Goal: Information Seeking & Learning: Learn about a topic

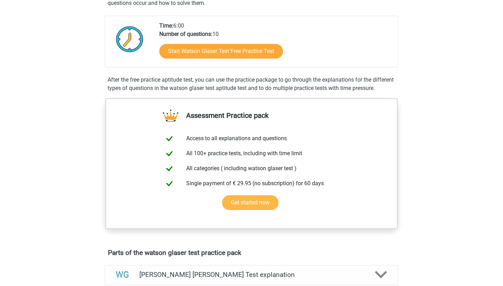
scroll to position [134, 0]
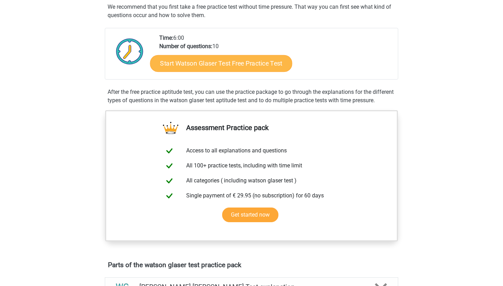
click at [244, 66] on link "Start Watson Glaser Test Free Practice Test" at bounding box center [221, 63] width 142 height 17
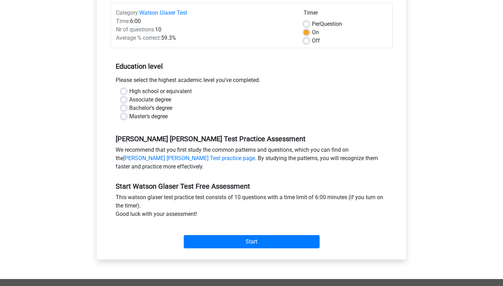
scroll to position [89, 0]
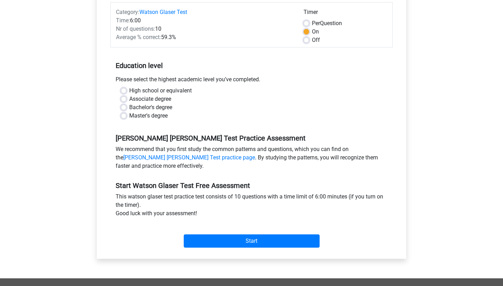
click at [129, 107] on label "Bachelor's degree" at bounding box center [150, 107] width 43 height 8
click at [125, 107] on input "Bachelor's degree" at bounding box center [124, 106] width 6 height 7
radio input "true"
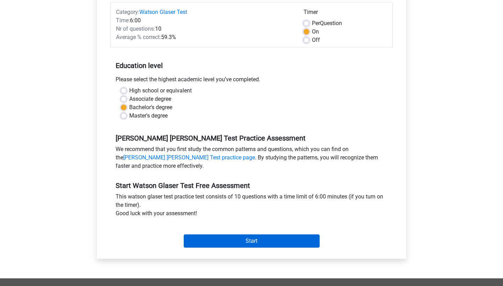
click at [240, 240] on input "Start" at bounding box center [252, 241] width 136 height 13
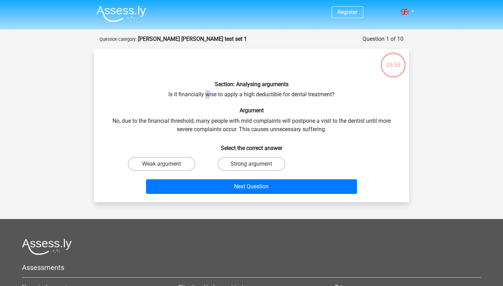
drag, startPoint x: 208, startPoint y: 97, endPoint x: 207, endPoint y: 93, distance: 4.7
click at [207, 93] on div "Section: Analysing arguments Is it financially wise to apply a high deductible …" at bounding box center [251, 125] width 309 height 143
drag, startPoint x: 174, startPoint y: 93, endPoint x: 226, endPoint y: 99, distance: 52.7
click at [226, 99] on div "Section: Analysing arguments Is it financially wise to apply a high deductible …" at bounding box center [251, 125] width 309 height 143
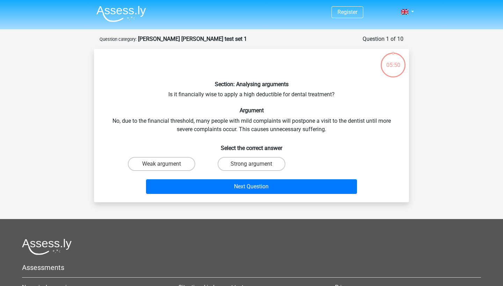
click at [140, 125] on div "Section: Analysing arguments Is it financially wise to apply a high deductible …" at bounding box center [251, 125] width 309 height 143
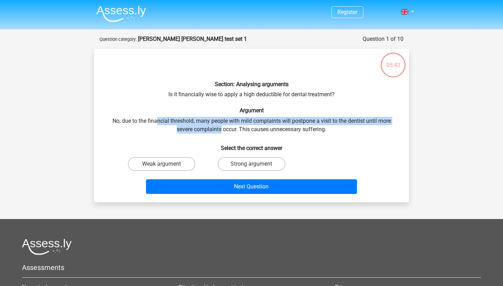
drag, startPoint x: 165, startPoint y: 120, endPoint x: 221, endPoint y: 132, distance: 57.6
click at [221, 132] on div "Section: Analysing arguments Is it financially wise to apply a high deductible …" at bounding box center [251, 125] width 309 height 143
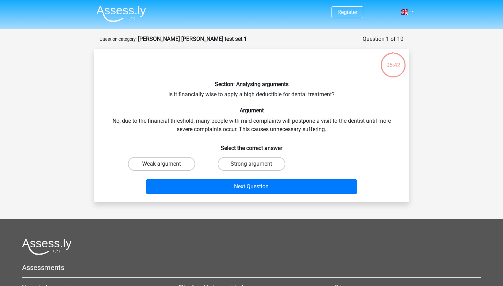
click at [248, 130] on div "Section: Analysing arguments Is it financially wise to apply a high deductible …" at bounding box center [251, 125] width 309 height 143
click at [228, 163] on label "Strong argument" at bounding box center [251, 164] width 67 height 14
click at [251, 164] on input "Strong argument" at bounding box center [253, 166] width 5 height 5
radio input "true"
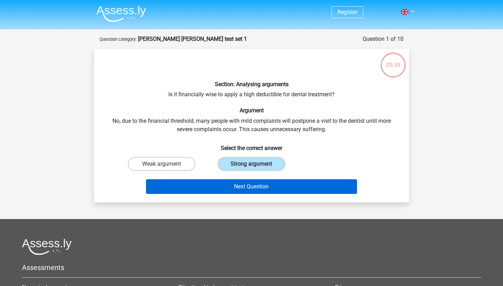
click at [282, 191] on button "Next Question" at bounding box center [251, 187] width 211 height 15
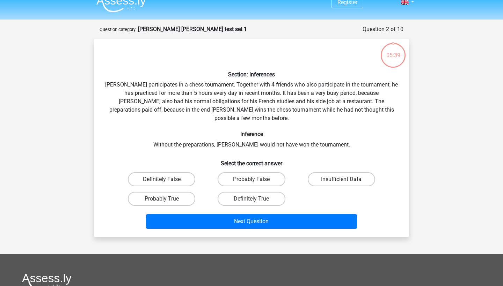
scroll to position [7, 0]
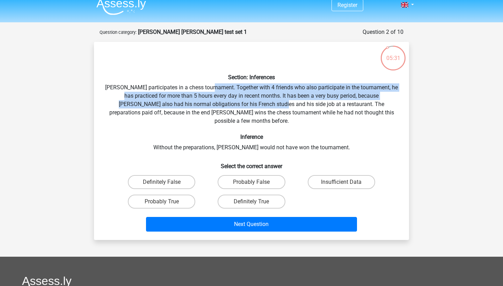
drag, startPoint x: 218, startPoint y: 89, endPoint x: 248, endPoint y: 100, distance: 31.9
click at [248, 100] on div "Section: Inferences Pablo participates in a chess tournament. Together with 4 f…" at bounding box center [251, 141] width 309 height 187
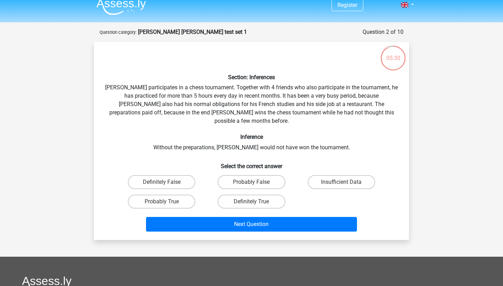
click at [275, 100] on div "Section: Inferences Pablo participates in a chess tournament. Together with 4 f…" at bounding box center [251, 141] width 309 height 187
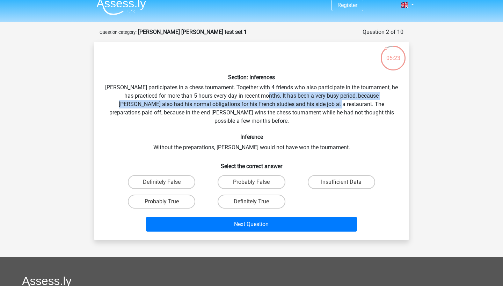
drag, startPoint x: 261, startPoint y: 98, endPoint x: 301, endPoint y: 107, distance: 41.1
click at [301, 107] on div "Section: Inferences Pablo participates in a chess tournament. Together with 4 f…" at bounding box center [251, 141] width 309 height 187
click at [183, 195] on label "Probably True" at bounding box center [161, 202] width 67 height 14
click at [166, 202] on input "Probably True" at bounding box center [164, 204] width 5 height 5
radio input "true"
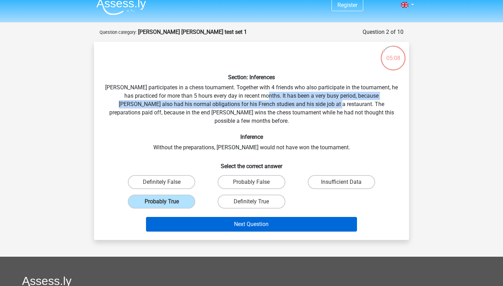
click at [268, 222] on button "Next Question" at bounding box center [251, 224] width 211 height 15
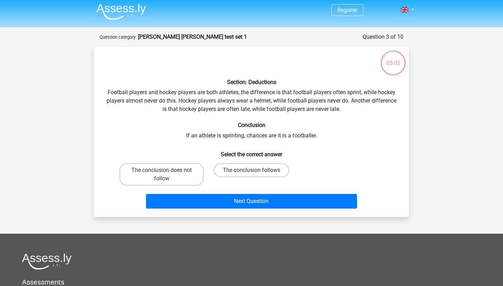
scroll to position [2, 0]
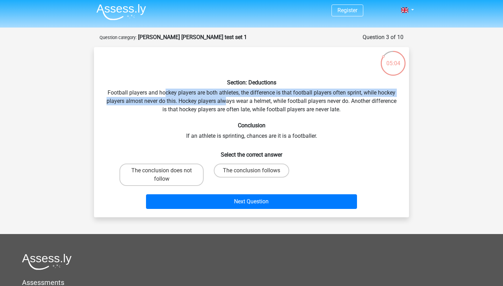
drag, startPoint x: 165, startPoint y: 91, endPoint x: 225, endPoint y: 98, distance: 60.8
click at [225, 98] on div "Section: Deductions Football players and hockey players are both athletes, the …" at bounding box center [251, 132] width 309 height 159
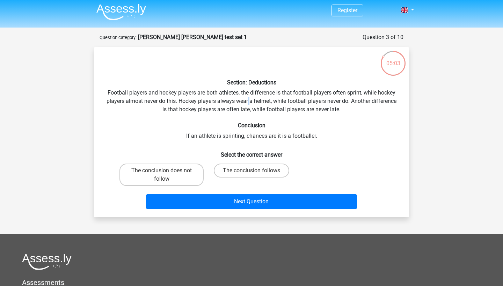
click at [249, 99] on div "Section: Deductions Football players and hockey players are both athletes, the …" at bounding box center [251, 132] width 309 height 159
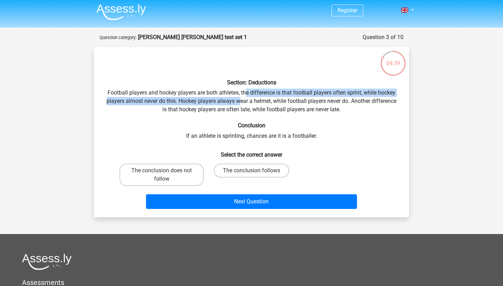
drag, startPoint x: 245, startPoint y: 95, endPoint x: 239, endPoint y: 99, distance: 7.0
click at [239, 99] on div "Section: Deductions Football players and hockey players are both athletes, the …" at bounding box center [251, 132] width 309 height 159
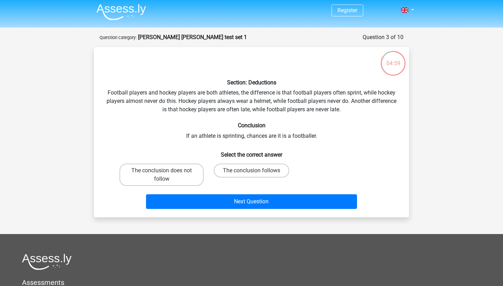
click at [212, 105] on div "Section: Deductions Football players and hockey players are both athletes, the …" at bounding box center [251, 132] width 309 height 159
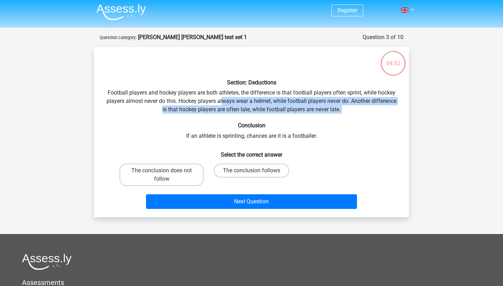
drag, startPoint x: 234, startPoint y: 104, endPoint x: 241, endPoint y: 117, distance: 14.5
click at [241, 117] on div "Section: Deductions Football players and hockey players are both athletes, the …" at bounding box center [251, 132] width 309 height 159
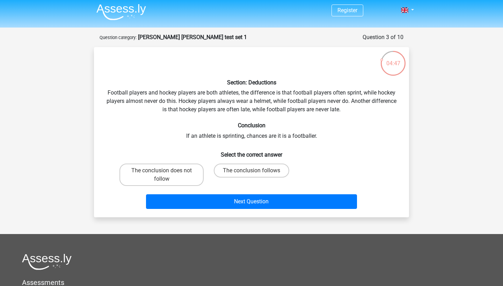
click at [302, 134] on div "Section: Deductions Football players and hockey players are both athletes, the …" at bounding box center [251, 132] width 309 height 159
click at [247, 175] on label "The conclusion follows" at bounding box center [251, 171] width 75 height 14
click at [251, 175] on input "The conclusion follows" at bounding box center [253, 173] width 5 height 5
radio input "true"
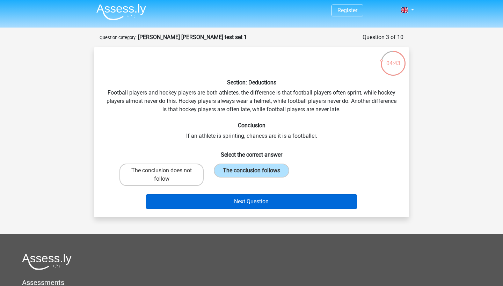
click at [259, 203] on button "Next Question" at bounding box center [251, 202] width 211 height 15
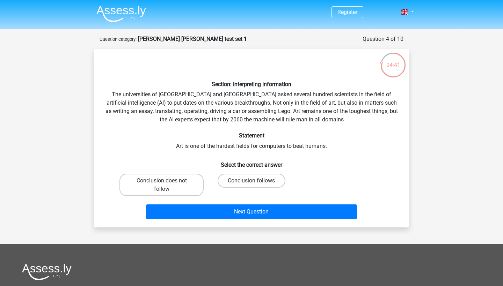
scroll to position [0, 0]
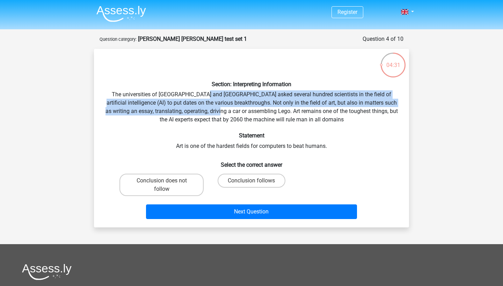
drag, startPoint x: 200, startPoint y: 97, endPoint x: 236, endPoint y: 107, distance: 37.2
click at [236, 107] on div "Section: Interpreting Information The universities of Oxford and Yale asked sev…" at bounding box center [251, 138] width 309 height 168
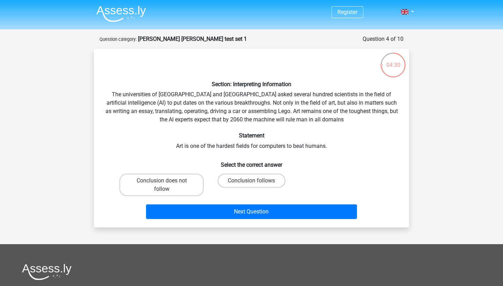
click at [135, 114] on div "Section: Interpreting Information The universities of Oxford and Yale asked sev…" at bounding box center [251, 138] width 309 height 168
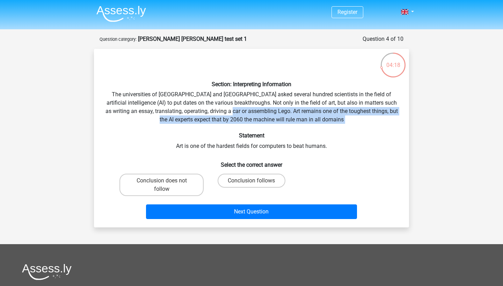
drag, startPoint x: 249, startPoint y: 112, endPoint x: 328, endPoint y: 130, distance: 80.2
click at [328, 130] on div "Section: Interpreting Information The universities of Oxford and Yale asked sev…" at bounding box center [251, 138] width 309 height 168
click at [245, 181] on label "Conclusion follows" at bounding box center [251, 181] width 67 height 14
click at [251, 181] on input "Conclusion follows" at bounding box center [253, 183] width 5 height 5
radio input "true"
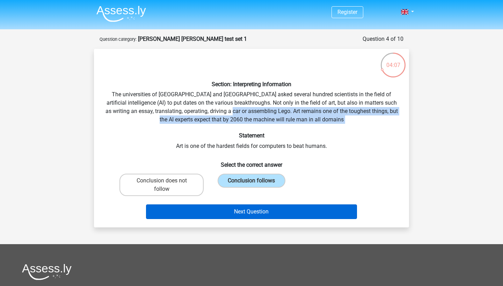
click at [245, 217] on button "Next Question" at bounding box center [251, 212] width 211 height 15
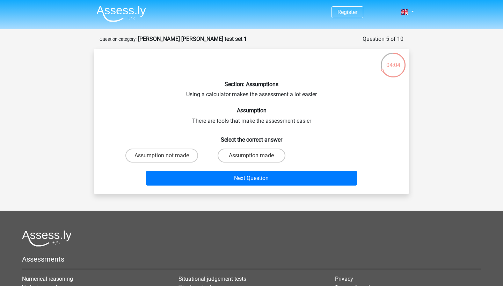
scroll to position [1, 0]
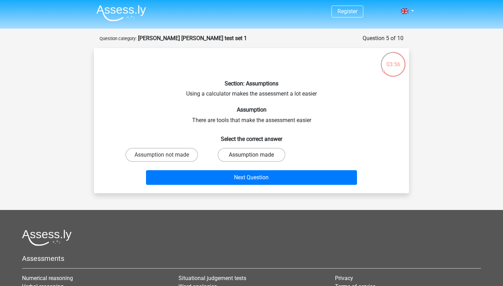
click at [273, 151] on label "Assumption made" at bounding box center [251, 155] width 67 height 14
click at [256, 155] on input "Assumption made" at bounding box center [253, 157] width 5 height 5
radio input "true"
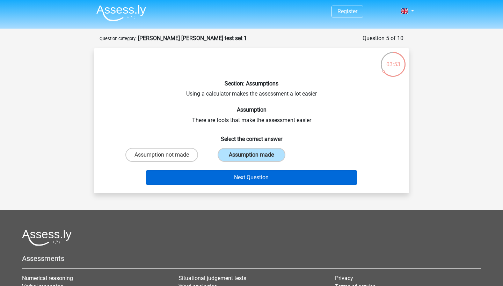
click at [267, 181] on button "Next Question" at bounding box center [251, 177] width 211 height 15
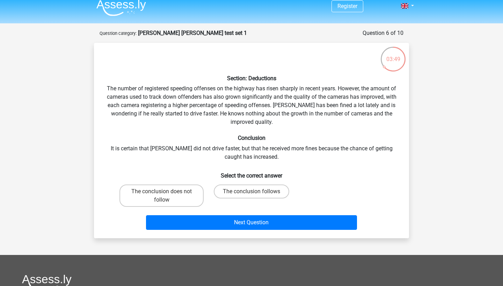
scroll to position [6, 0]
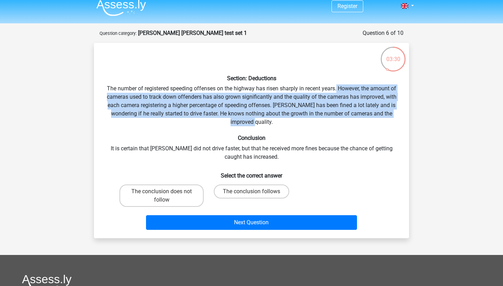
drag, startPoint x: 337, startPoint y: 90, endPoint x: 285, endPoint y: 119, distance: 60.1
click at [285, 120] on div "Section: Deductions The number of registered speeding offenses on the highway h…" at bounding box center [251, 141] width 309 height 184
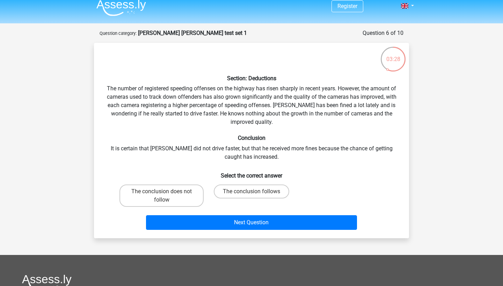
click at [132, 146] on div "Section: Deductions The number of registered speeding offenses on the highway h…" at bounding box center [251, 141] width 309 height 184
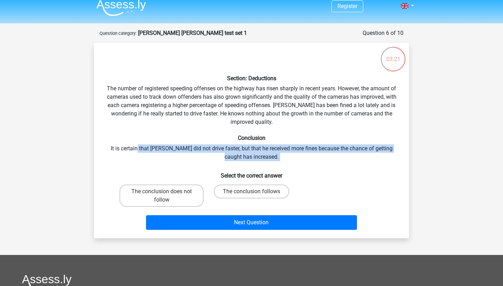
drag, startPoint x: 137, startPoint y: 146, endPoint x: 247, endPoint y: 162, distance: 110.8
click at [247, 162] on div "Section: Deductions The number of registered speeding offenses on the highway h…" at bounding box center [251, 141] width 309 height 184
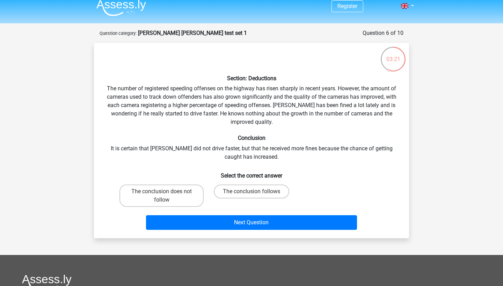
click at [211, 168] on h6 "Select the correct answer" at bounding box center [251, 173] width 293 height 12
click at [187, 192] on label "The conclusion does not follow" at bounding box center [161, 196] width 84 height 22
click at [166, 192] on input "The conclusion does not follow" at bounding box center [164, 194] width 5 height 5
radio input "true"
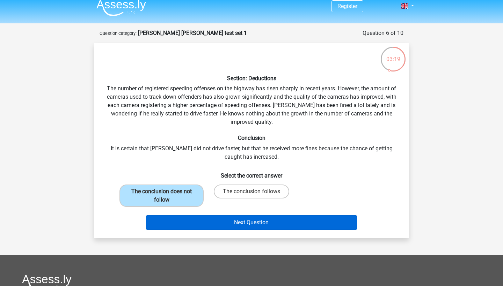
click at [254, 222] on button "Next Question" at bounding box center [251, 223] width 211 height 15
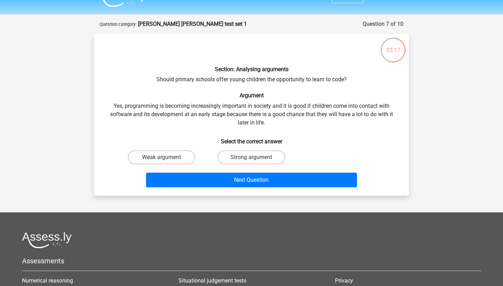
scroll to position [15, 0]
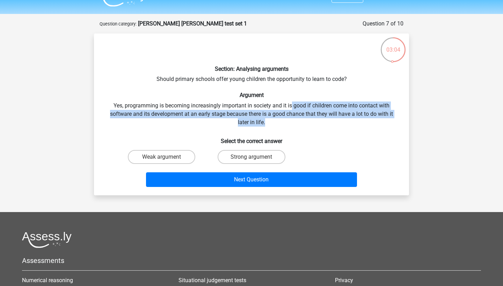
drag, startPoint x: 292, startPoint y: 105, endPoint x: 272, endPoint y: 119, distance: 24.1
click at [272, 119] on div "Section: Analysing arguments Should primary schools offer young children the op…" at bounding box center [251, 114] width 309 height 151
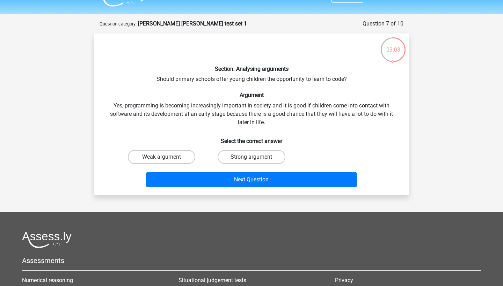
click at [234, 154] on label "Strong argument" at bounding box center [251, 157] width 67 height 14
click at [251, 157] on input "Strong argument" at bounding box center [253, 159] width 5 height 5
radio input "true"
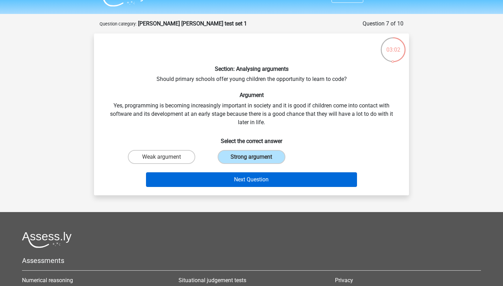
click at [247, 184] on button "Next Question" at bounding box center [251, 180] width 211 height 15
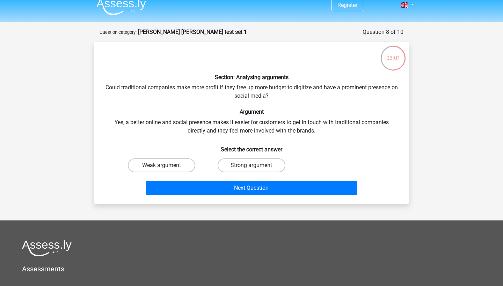
scroll to position [7, 0]
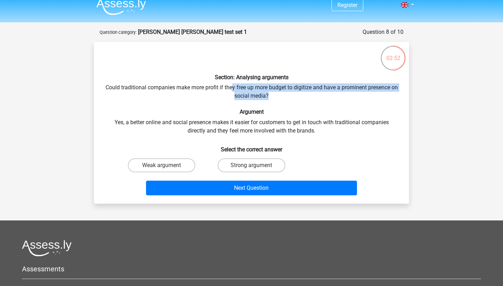
drag, startPoint x: 235, startPoint y: 87, endPoint x: 278, endPoint y: 99, distance: 44.2
click at [278, 99] on div "Section: Analysing arguments Could traditional companies make more profit if th…" at bounding box center [251, 123] width 309 height 151
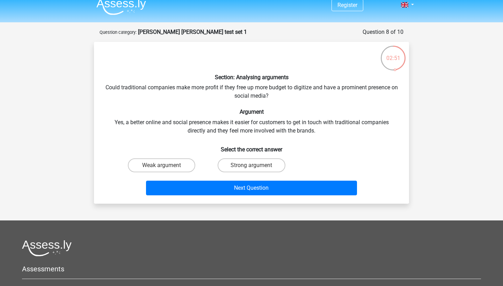
click at [180, 125] on div "Section: Analysing arguments Could traditional companies make more profit if th…" at bounding box center [251, 123] width 309 height 151
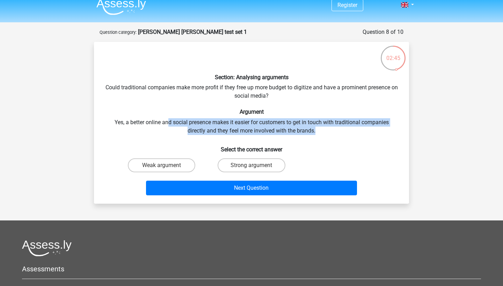
drag, startPoint x: 167, startPoint y: 121, endPoint x: 221, endPoint y: 134, distance: 55.7
click at [221, 134] on div "Section: Analysing arguments Could traditional companies make more profit if th…" at bounding box center [251, 123] width 309 height 151
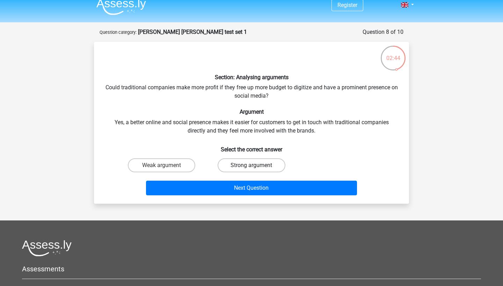
click at [232, 161] on label "Strong argument" at bounding box center [251, 166] width 67 height 14
click at [251, 166] on input "Strong argument" at bounding box center [253, 168] width 5 height 5
radio input "true"
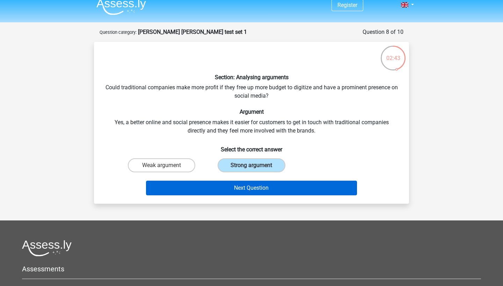
click at [246, 188] on button "Next Question" at bounding box center [251, 188] width 211 height 15
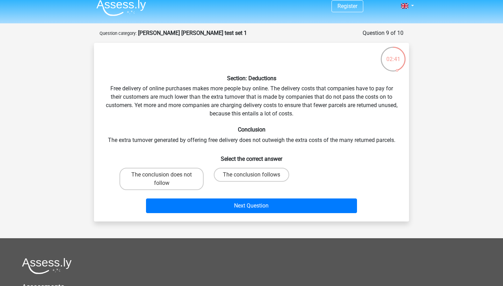
scroll to position [4, 0]
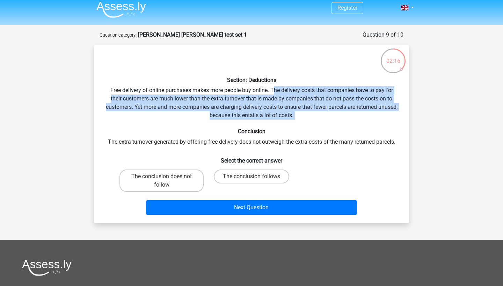
drag, startPoint x: 275, startPoint y: 91, endPoint x: 265, endPoint y: 120, distance: 30.7
click at [265, 120] on div "Section: Deductions Free delivery of online purchases makes more people buy onl…" at bounding box center [251, 134] width 309 height 168
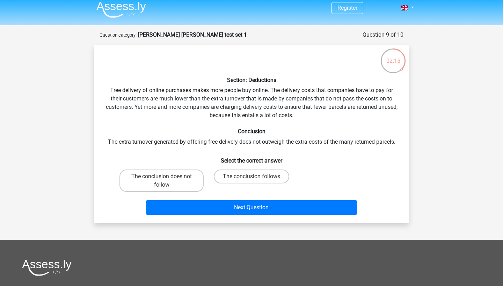
click at [196, 137] on div "Section: Deductions Free delivery of online purchases makes more people buy onl…" at bounding box center [251, 134] width 309 height 168
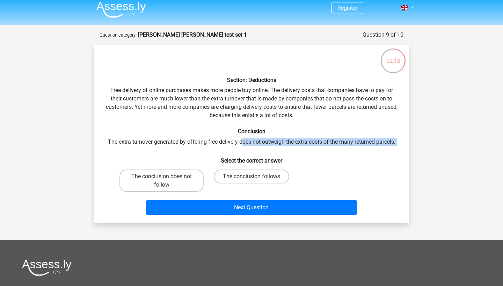
drag, startPoint x: 243, startPoint y: 141, endPoint x: 300, endPoint y: 148, distance: 57.7
click at [300, 148] on div "Section: Deductions Free delivery of online purchases makes more people buy onl…" at bounding box center [251, 134] width 309 height 168
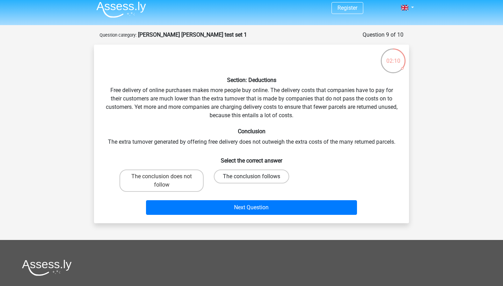
click at [247, 175] on label "The conclusion follows" at bounding box center [251, 177] width 75 height 14
click at [251, 177] on input "The conclusion follows" at bounding box center [253, 179] width 5 height 5
radio input "true"
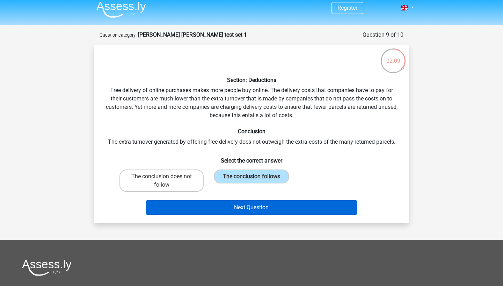
click at [253, 212] on button "Next Question" at bounding box center [251, 207] width 211 height 15
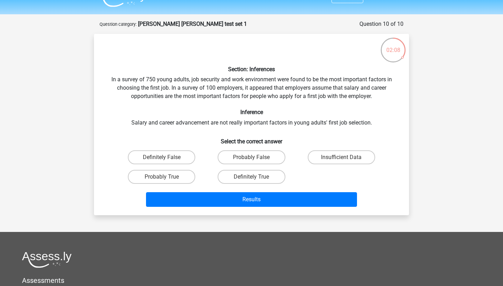
scroll to position [12, 0]
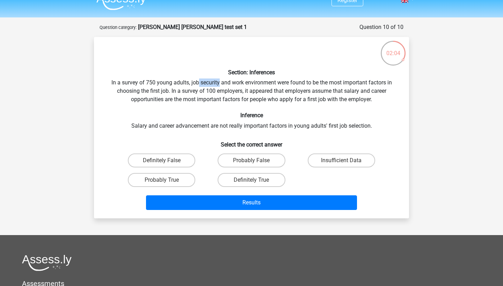
drag, startPoint x: 197, startPoint y: 81, endPoint x: 218, endPoint y: 86, distance: 21.4
click at [218, 86] on div "Section: Inferences In a survey of 750 young adults, job security and work envi…" at bounding box center [251, 128] width 309 height 170
click at [197, 85] on div "Section: Inferences In a survey of 750 young adults, job security and work envi…" at bounding box center [251, 128] width 309 height 170
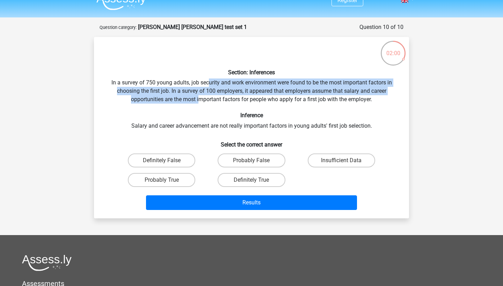
drag, startPoint x: 212, startPoint y: 83, endPoint x: 200, endPoint y: 96, distance: 18.0
click at [200, 96] on div "Section: Inferences In a survey of 750 young adults, job security and work envi…" at bounding box center [251, 128] width 309 height 170
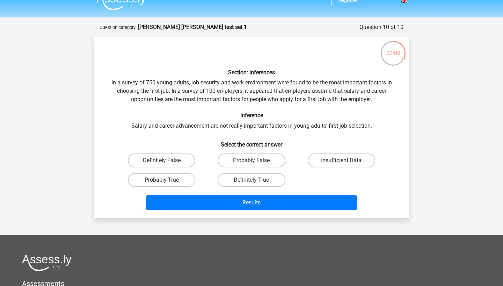
click at [182, 93] on div "Section: Inferences In a survey of 750 young adults, job security and work envi…" at bounding box center [251, 128] width 309 height 170
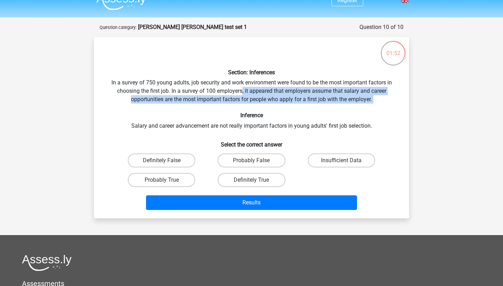
drag, startPoint x: 241, startPoint y: 93, endPoint x: 279, endPoint y: 105, distance: 40.0
click at [279, 105] on div "Section: Inferences In a survey of 750 young adults, job security and work envi…" at bounding box center [251, 128] width 309 height 170
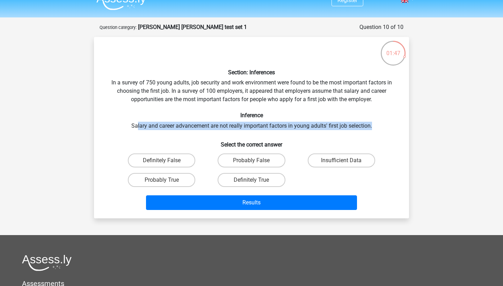
drag, startPoint x: 138, startPoint y: 126, endPoint x: 192, endPoint y: 130, distance: 54.6
click at [192, 130] on div "Section: Inferences In a survey of 750 young adults, job security and work envi…" at bounding box center [251, 128] width 309 height 170
click at [334, 166] on label "Insufficient Data" at bounding box center [341, 161] width 67 height 14
click at [341, 165] on input "Insufficient Data" at bounding box center [343, 163] width 5 height 5
radio input "true"
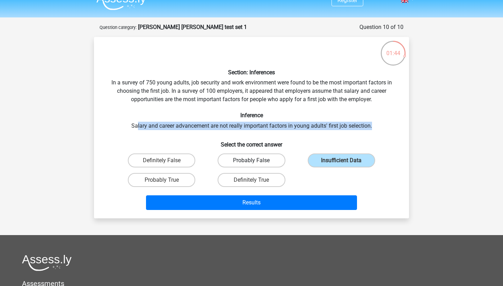
click at [248, 161] on label "Probably False" at bounding box center [251, 161] width 67 height 14
click at [251, 161] on input "Probably False" at bounding box center [253, 163] width 5 height 5
radio input "true"
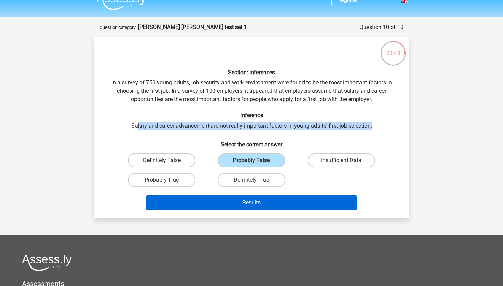
click at [253, 200] on button "Results" at bounding box center [251, 203] width 211 height 15
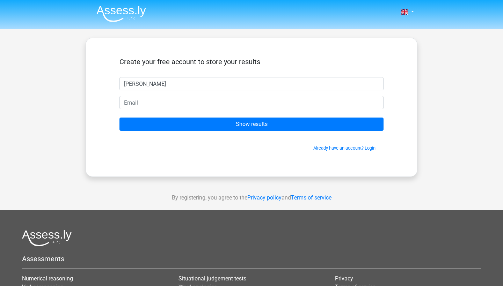
type input "[PERSON_NAME]"
click at [296, 110] on form "Create your free account to store your results andra Show results Already have …" at bounding box center [251, 105] width 264 height 94
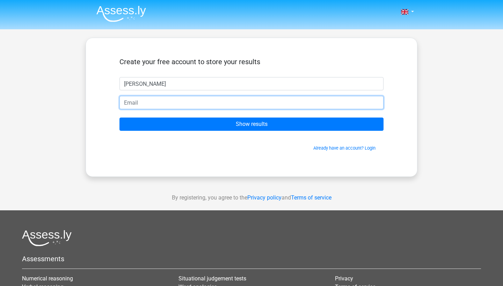
click at [300, 103] on input "email" at bounding box center [251, 102] width 264 height 13
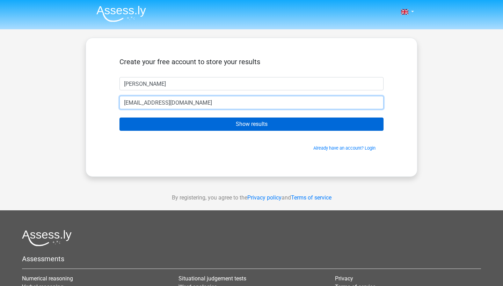
type input "[EMAIL_ADDRESS][DOMAIN_NAME]"
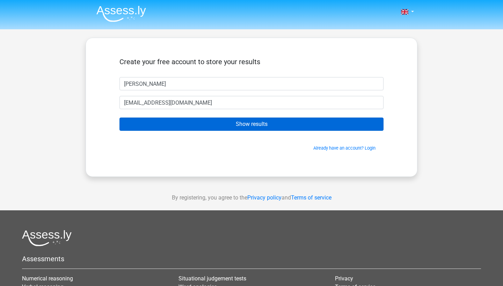
click at [291, 126] on input "Show results" at bounding box center [251, 124] width 264 height 13
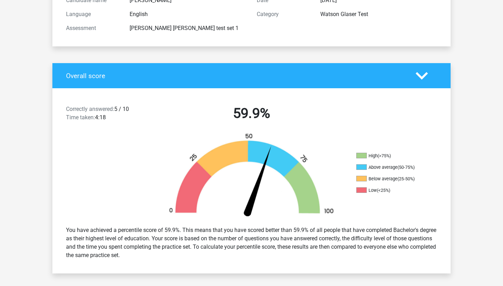
scroll to position [93, 0]
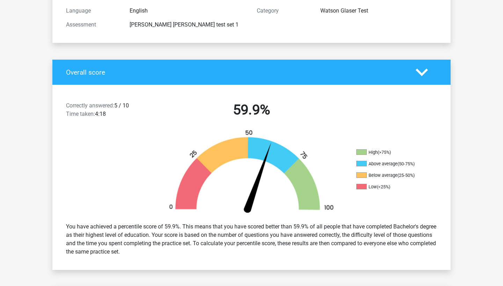
click at [388, 160] on ul "High (>75%) Above average (50-75%) Below average (25-50%) Low (<25%)" at bounding box center [391, 172] width 70 height 46
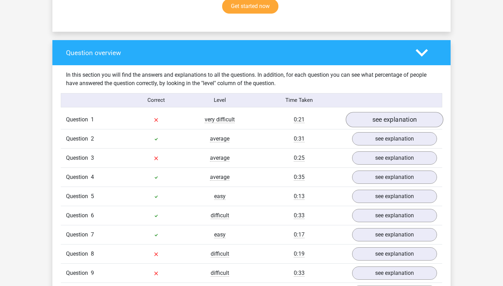
scroll to position [477, 0]
click at [363, 124] on link "see explanation" at bounding box center [394, 119] width 97 height 15
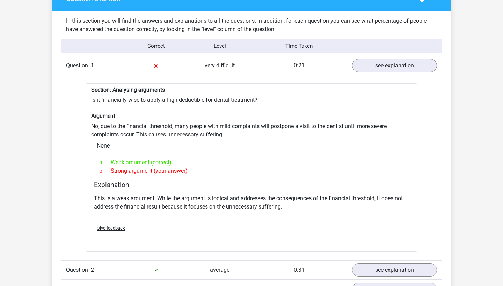
scroll to position [533, 0]
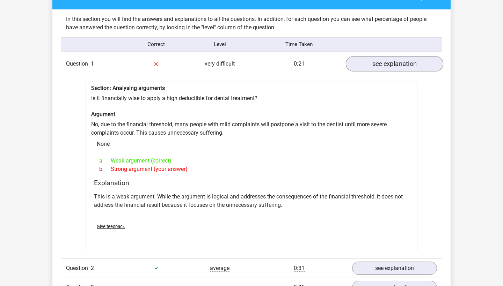
click at [412, 59] on link "see explanation" at bounding box center [394, 63] width 97 height 15
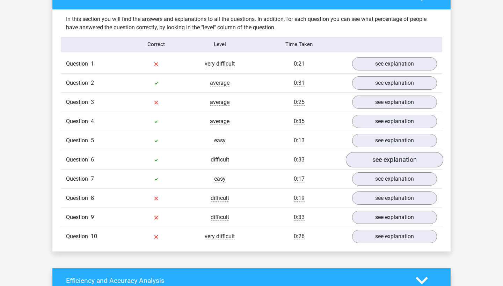
click at [379, 162] on link "see explanation" at bounding box center [394, 159] width 97 height 15
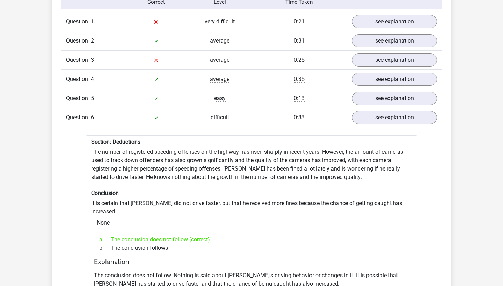
scroll to position [576, 0]
click at [396, 118] on link "see explanation" at bounding box center [394, 117] width 97 height 15
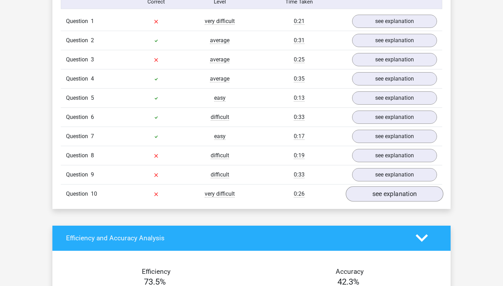
click at [393, 194] on link "see explanation" at bounding box center [394, 194] width 97 height 15
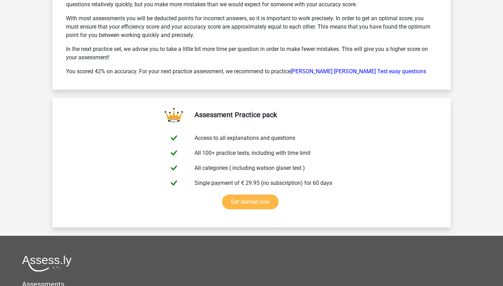
scroll to position [1440, 0]
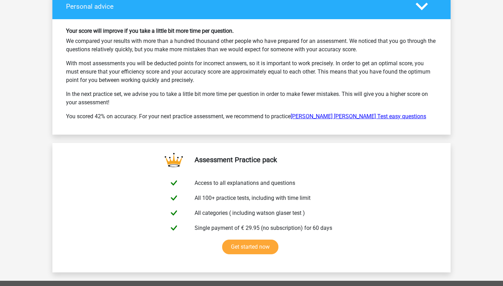
click at [355, 116] on link "Watson Glaser Test easy questions" at bounding box center [359, 116] width 136 height 7
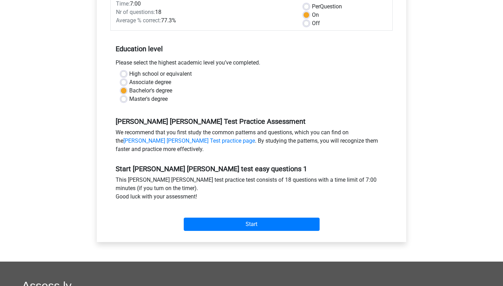
scroll to position [109, 0]
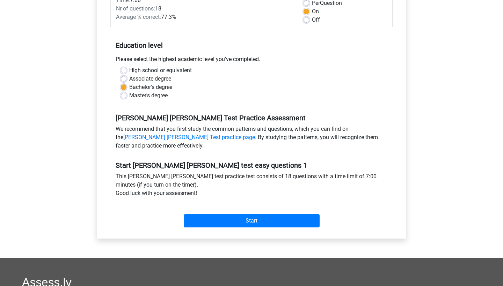
drag, startPoint x: 289, startPoint y: 221, endPoint x: 381, endPoint y: 140, distance: 123.3
click at [381, 140] on form "Category: Watson Glaser Test Time: 7:00 Nr of questions: 18 Average % correct: …" at bounding box center [251, 106] width 282 height 249
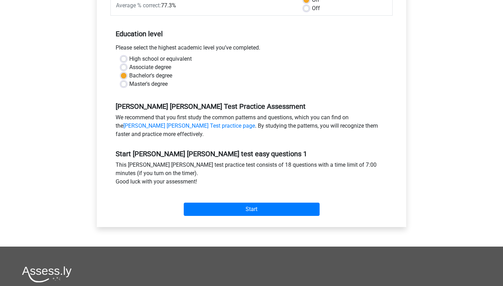
scroll to position [122, 0]
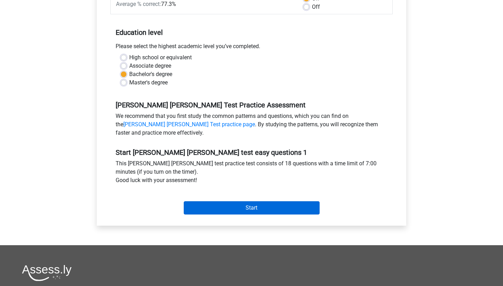
click at [305, 204] on input "Start" at bounding box center [252, 208] width 136 height 13
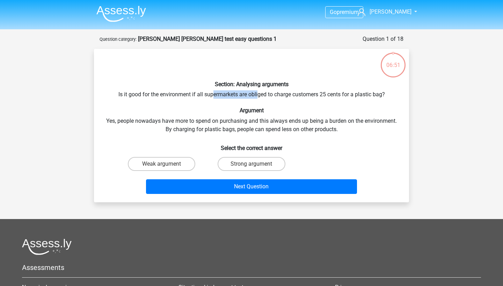
drag, startPoint x: 211, startPoint y: 95, endPoint x: 258, endPoint y: 98, distance: 46.9
click at [258, 98] on div "Section: Analysing arguments Is it good for the environment if all supermarkets…" at bounding box center [251, 125] width 309 height 143
click at [276, 98] on div "Section: Analysing arguments Is it good for the environment if all supermarkets…" at bounding box center [251, 125] width 309 height 143
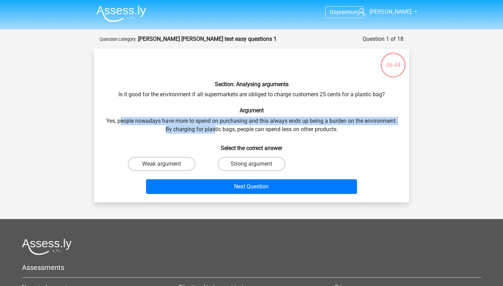
drag, startPoint x: 120, startPoint y: 118, endPoint x: 215, endPoint y: 125, distance: 95.2
click at [215, 125] on div "Section: Analysing arguments Is it good for the environment if all supermarkets…" at bounding box center [251, 125] width 309 height 143
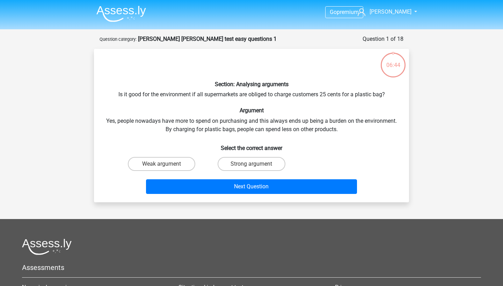
click at [217, 126] on div "Section: Analysing arguments Is it good for the environment if all supermarkets…" at bounding box center [251, 125] width 309 height 143
drag, startPoint x: 180, startPoint y: 130, endPoint x: 222, endPoint y: 133, distance: 42.7
click at [222, 133] on div "Section: Analysing arguments Is it good for the environment if all supermarkets…" at bounding box center [251, 125] width 309 height 143
click at [250, 134] on div "Section: Analysing arguments Is it good for the environment if all supermarkets…" at bounding box center [251, 125] width 309 height 143
click at [180, 158] on label "Weak argument" at bounding box center [161, 164] width 67 height 14
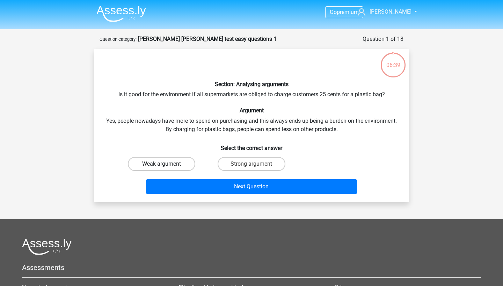
click at [166, 164] on input "Weak argument" at bounding box center [164, 166] width 5 height 5
radio input "true"
click at [272, 166] on label "Strong argument" at bounding box center [251, 164] width 67 height 14
click at [256, 166] on input "Strong argument" at bounding box center [253, 166] width 5 height 5
radio input "true"
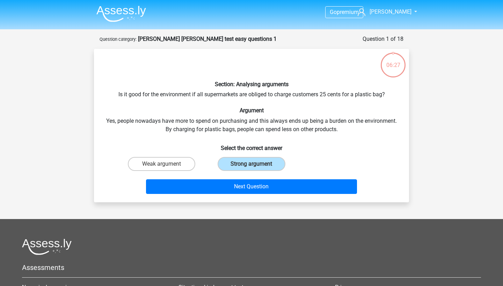
click at [271, 179] on div "Next Question" at bounding box center [251, 185] width 293 height 23
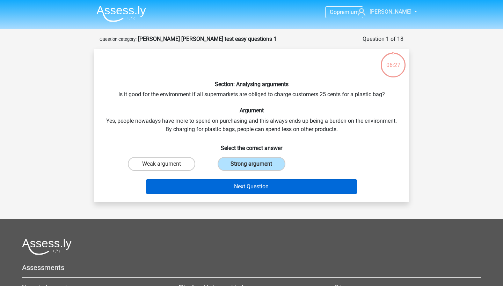
click at [269, 184] on button "Next Question" at bounding box center [251, 187] width 211 height 15
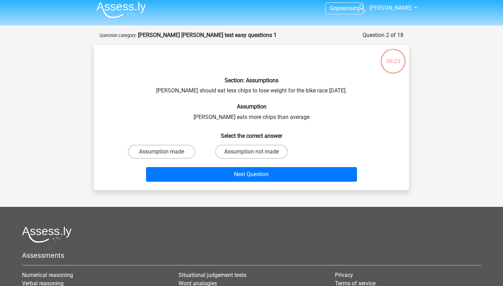
scroll to position [7, 0]
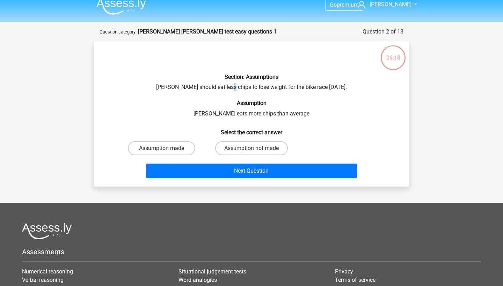
click at [231, 87] on div "Section: Assumptions [PERSON_NAME] should eat less chips to lose weight for the…" at bounding box center [251, 114] width 309 height 134
click at [246, 87] on div "Section: Assumptions [PERSON_NAME] should eat less chips to lose weight for the…" at bounding box center [251, 114] width 309 height 134
click at [267, 90] on div "Section: Assumptions Chris should eat less chips to lose weight for the bike ra…" at bounding box center [251, 114] width 309 height 134
drag, startPoint x: 271, startPoint y: 88, endPoint x: 338, endPoint y: 94, distance: 67.3
click at [338, 94] on div "Section: Assumptions Chris should eat less chips to lose weight for the bike ra…" at bounding box center [251, 114] width 309 height 134
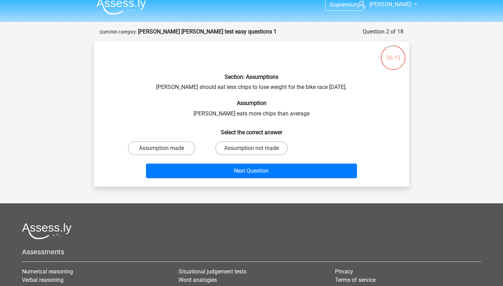
click at [240, 111] on div "Section: Assumptions Chris should eat less chips to lose weight for the bike ra…" at bounding box center [251, 114] width 309 height 134
drag, startPoint x: 212, startPoint y: 115, endPoint x: 275, endPoint y: 118, distance: 62.3
click at [275, 118] on div "Section: Assumptions Chris should eat less chips to lose weight for the bike ra…" at bounding box center [251, 114] width 309 height 134
click at [180, 149] on label "Assumption made" at bounding box center [161, 148] width 67 height 14
click at [166, 149] on input "Assumption made" at bounding box center [164, 150] width 5 height 5
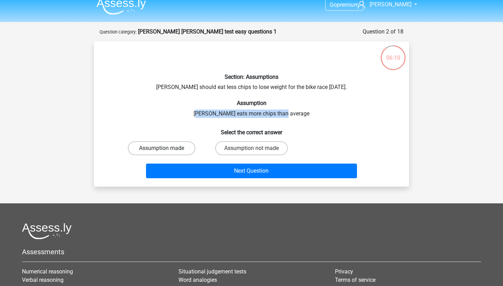
radio input "true"
click at [300, 120] on div "Section: Assumptions Chris should eat less chips to lose weight for the bike ra…" at bounding box center [251, 114] width 309 height 134
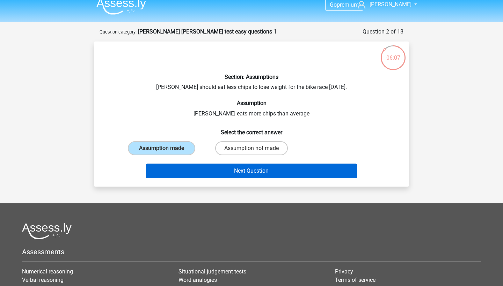
click at [294, 169] on button "Next Question" at bounding box center [251, 171] width 211 height 15
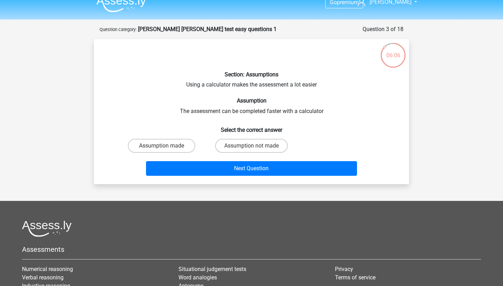
scroll to position [10, 0]
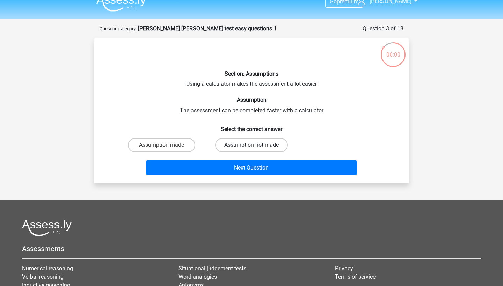
click at [256, 144] on label "Assumption not made" at bounding box center [251, 145] width 73 height 14
click at [256, 145] on input "Assumption not made" at bounding box center [253, 147] width 5 height 5
radio input "true"
click at [194, 148] on label "Assumption made" at bounding box center [161, 145] width 67 height 14
click at [166, 148] on input "Assumption made" at bounding box center [164, 147] width 5 height 5
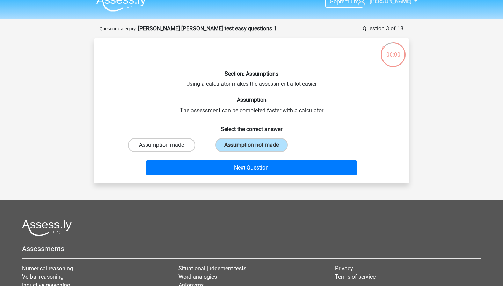
radio input "true"
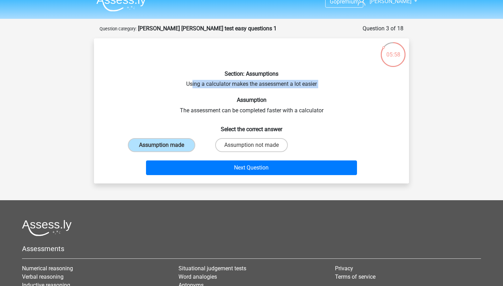
drag, startPoint x: 194, startPoint y: 84, endPoint x: 251, endPoint y: 89, distance: 57.9
click at [252, 90] on div "Section: Assumptions Using a calculator makes the assessment a lot easier Assum…" at bounding box center [251, 111] width 309 height 134
click at [283, 89] on div "Section: Assumptions Using a calculator makes the assessment a lot easier Assum…" at bounding box center [251, 111] width 309 height 134
drag, startPoint x: 189, startPoint y: 111, endPoint x: 218, endPoint y: 111, distance: 29.0
click at [222, 111] on div "Section: Assumptions Using a calculator makes the assessment a lot easier Assum…" at bounding box center [251, 111] width 309 height 134
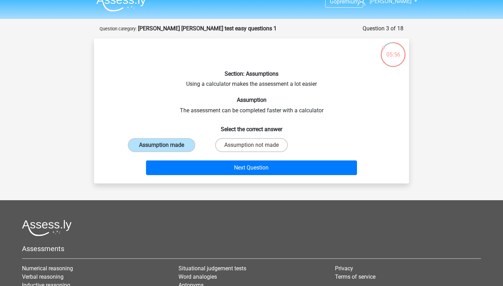
click at [322, 104] on div "Section: Assumptions Using a calculator makes the assessment a lot easier Assum…" at bounding box center [251, 111] width 309 height 134
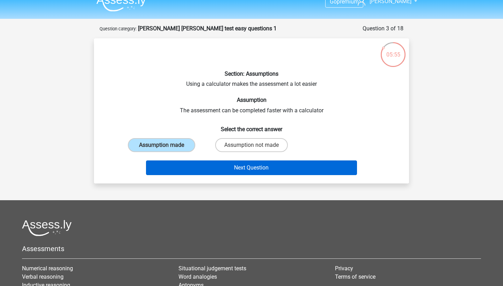
click at [239, 172] on button "Next Question" at bounding box center [251, 168] width 211 height 15
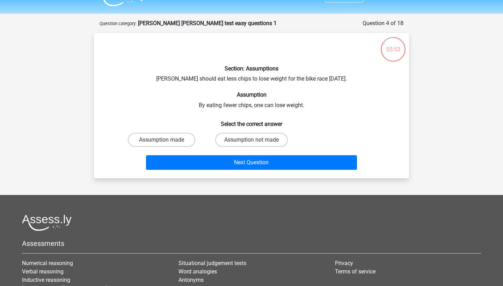
scroll to position [17, 0]
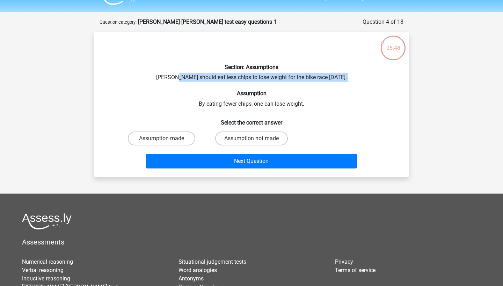
drag, startPoint x: 179, startPoint y: 78, endPoint x: 251, endPoint y: 81, distance: 72.0
click at [251, 81] on div "Section: Assumptions Chris should eat less chips to lose weight for the bike ra…" at bounding box center [251, 104] width 309 height 134
click at [251, 97] on div "Section: Assumptions Chris should eat less chips to lose weight for the bike ra…" at bounding box center [251, 104] width 309 height 134
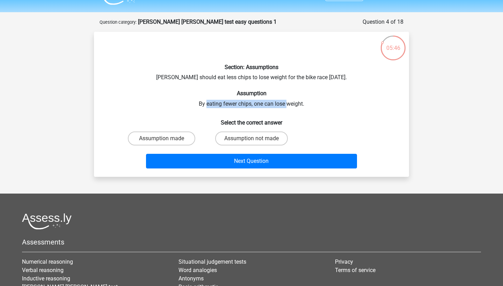
drag, startPoint x: 207, startPoint y: 103, endPoint x: 285, endPoint y: 104, distance: 78.3
click at [285, 104] on div "Section: Assumptions Chris should eat less chips to lose weight for the bike ra…" at bounding box center [251, 104] width 309 height 134
click at [298, 104] on div "Section: Assumptions Chris should eat less chips to lose weight for the bike ra…" at bounding box center [251, 104] width 309 height 134
click at [187, 136] on label "Assumption made" at bounding box center [161, 139] width 67 height 14
click at [166, 139] on input "Assumption made" at bounding box center [164, 141] width 5 height 5
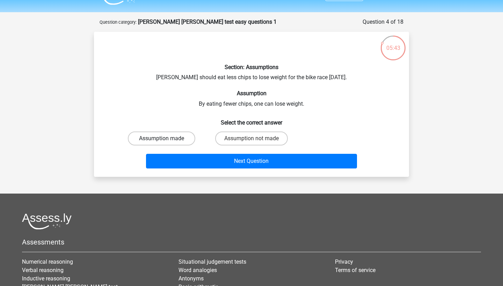
radio input "true"
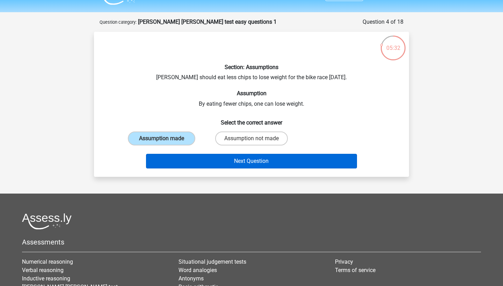
click at [240, 161] on button "Next Question" at bounding box center [251, 161] width 211 height 15
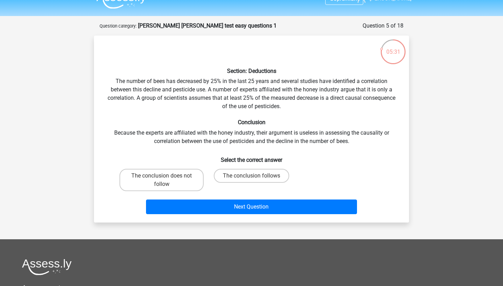
scroll to position [14, 0]
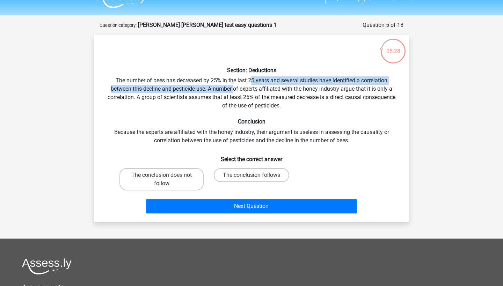
drag, startPoint x: 234, startPoint y: 84, endPoint x: 252, endPoint y: 82, distance: 18.2
click at [252, 82] on div "Section: Deductions The number of bees has decreased by 25% in the last 25 year…" at bounding box center [251, 129] width 309 height 176
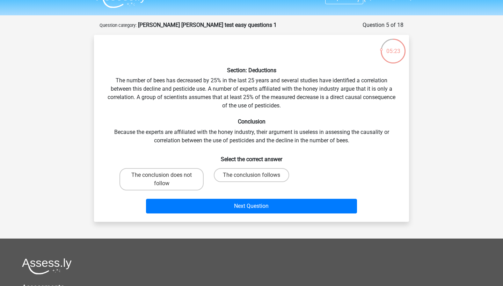
click at [197, 93] on div "Section: Deductions The number of bees has decreased by 25% in the last 25 year…" at bounding box center [251, 129] width 309 height 176
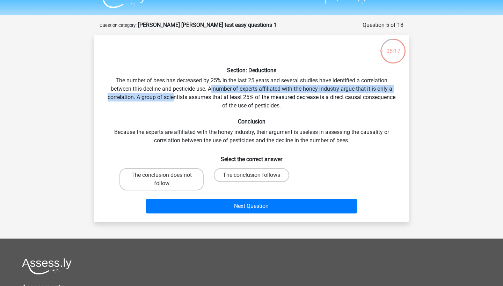
drag, startPoint x: 210, startPoint y: 92, endPoint x: 173, endPoint y: 97, distance: 37.7
click at [173, 97] on div "Section: Deductions The number of bees has decreased by 25% in the last 25 year…" at bounding box center [251, 129] width 309 height 176
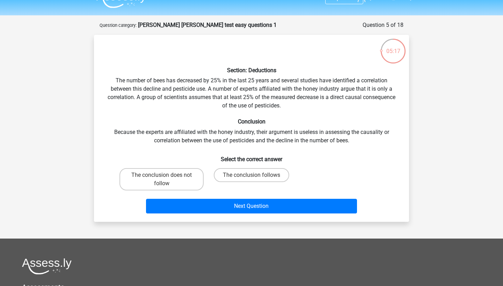
click at [182, 97] on div "Section: Deductions The number of bees has decreased by 25% in the last 25 year…" at bounding box center [251, 129] width 309 height 176
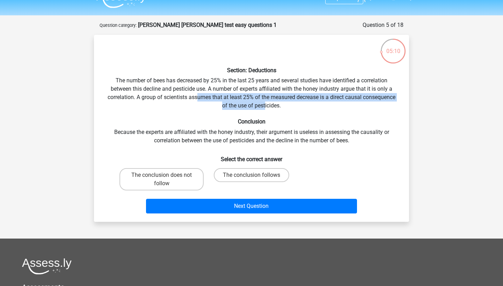
drag, startPoint x: 196, startPoint y: 99, endPoint x: 264, endPoint y: 107, distance: 68.7
click at [264, 107] on div "Section: Deductions The number of bees has decreased by 25% in the last 25 year…" at bounding box center [251, 129] width 309 height 176
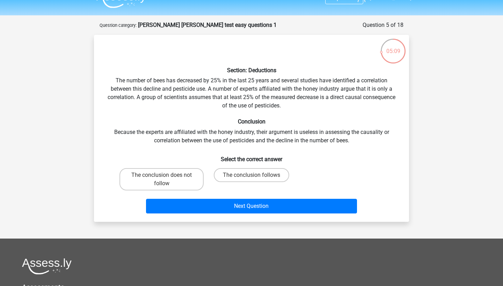
click at [275, 109] on div "Section: Deductions The number of bees has decreased by 25% in the last 25 year…" at bounding box center [251, 129] width 309 height 176
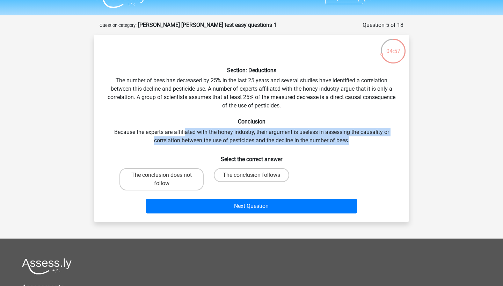
drag, startPoint x: 184, startPoint y: 132, endPoint x: 228, endPoint y: 144, distance: 45.8
click at [228, 144] on div "Section: Deductions The number of bees has decreased by 25% in the last 25 year…" at bounding box center [251, 129] width 309 height 176
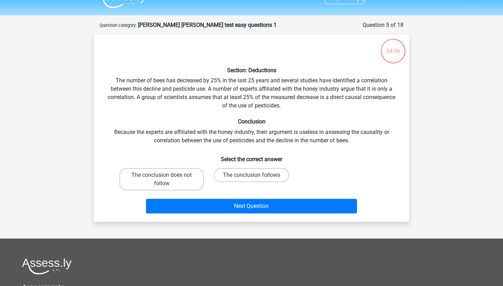
click at [273, 146] on div "Section: Deductions The number of bees has decreased by 25% in the last 25 year…" at bounding box center [251, 129] width 309 height 176
click at [177, 179] on label "The conclusion does not follow" at bounding box center [161, 179] width 84 height 22
click at [166, 179] on input "The conclusion does not follow" at bounding box center [164, 177] width 5 height 5
radio input "true"
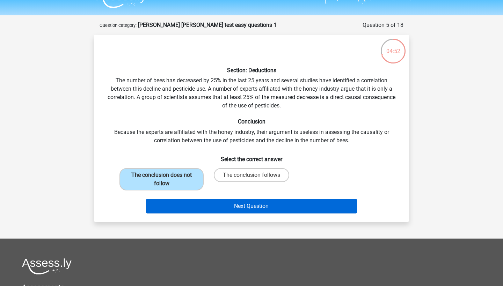
click at [266, 206] on button "Next Question" at bounding box center [251, 206] width 211 height 15
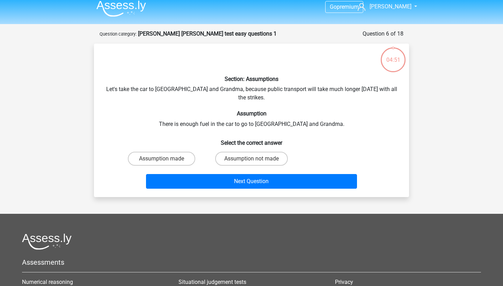
scroll to position [2, 0]
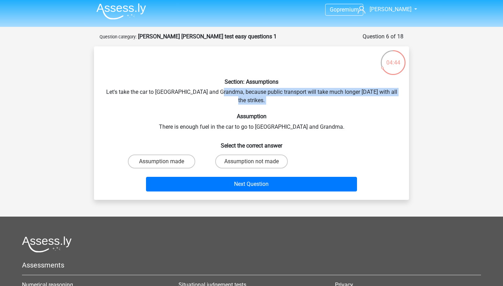
drag, startPoint x: 223, startPoint y: 94, endPoint x: 245, endPoint y: 96, distance: 21.8
click at [245, 96] on div "Section: Assumptions Let's take the car to Grandpa and Grandma, because public …" at bounding box center [251, 123] width 309 height 143
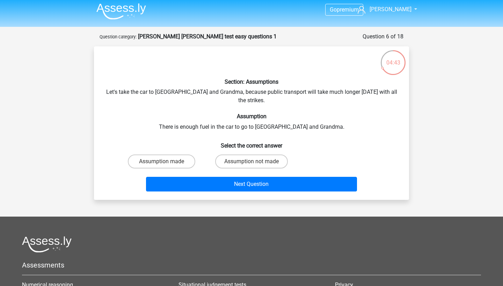
click at [209, 114] on div "Section: Assumptions Let's take the car to Grandpa and Grandma, because public …" at bounding box center [251, 123] width 309 height 143
drag, startPoint x: 196, startPoint y: 119, endPoint x: 227, endPoint y: 123, distance: 31.2
click at [227, 123] on div "Section: Assumptions Let's take the car to Grandpa and Grandma, because public …" at bounding box center [251, 123] width 309 height 143
click at [189, 155] on label "Assumption made" at bounding box center [161, 162] width 67 height 14
click at [166, 162] on input "Assumption made" at bounding box center [164, 164] width 5 height 5
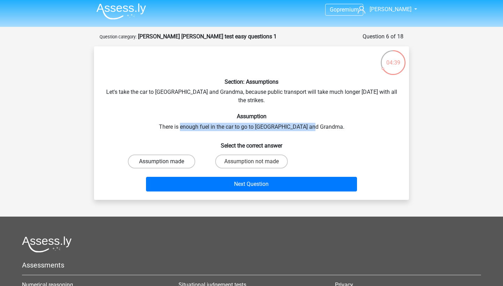
radio input "true"
click at [247, 160] on label "Assumption not made" at bounding box center [251, 162] width 73 height 14
click at [251, 162] on input "Assumption not made" at bounding box center [253, 164] width 5 height 5
radio input "true"
click at [261, 116] on div "Section: Assumptions Let's take the car to Grandpa and Grandma, because public …" at bounding box center [251, 123] width 309 height 143
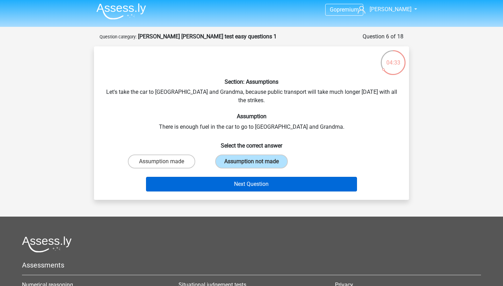
click at [234, 177] on button "Next Question" at bounding box center [251, 184] width 211 height 15
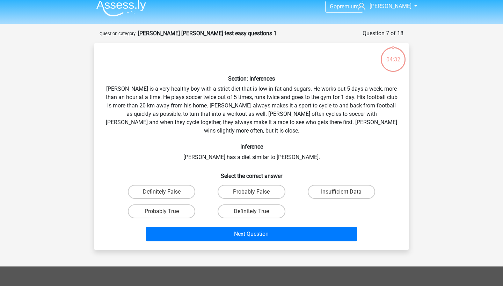
scroll to position [5, 0]
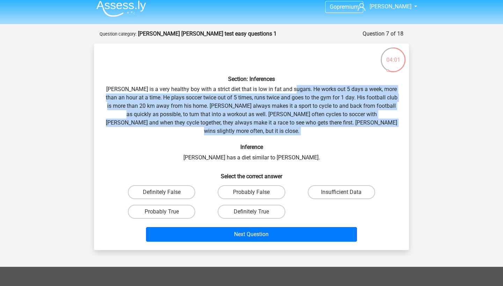
drag, startPoint x: 293, startPoint y: 91, endPoint x: 283, endPoint y: 129, distance: 38.8
click at [283, 129] on div "Section: Inferences Rowan is a very healthy boy with a strict diet that is low …" at bounding box center [251, 147] width 309 height 196
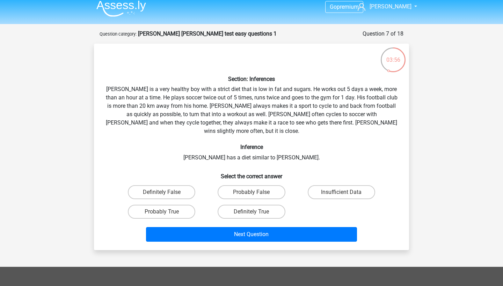
click at [291, 144] on h6 "Inference" at bounding box center [251, 147] width 293 height 7
drag, startPoint x: 215, startPoint y: 151, endPoint x: 289, endPoint y: 153, distance: 73.7
click at [289, 153] on div "Section: Inferences Rowan is a very healthy boy with a strict diet that is low …" at bounding box center [251, 147] width 309 height 196
click at [339, 157] on div "Section: Inferences Rowan is a very healthy boy with a strict diet that is low …" at bounding box center [251, 147] width 309 height 196
click at [347, 185] on label "Insufficient Data" at bounding box center [341, 192] width 67 height 14
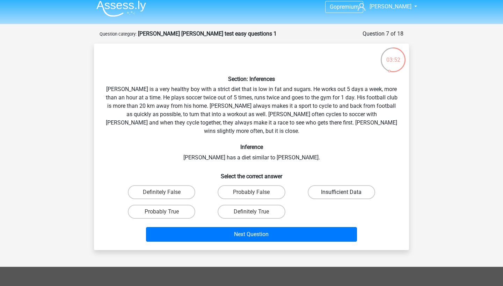
click at [346, 192] on input "Insufficient Data" at bounding box center [343, 194] width 5 height 5
radio input "true"
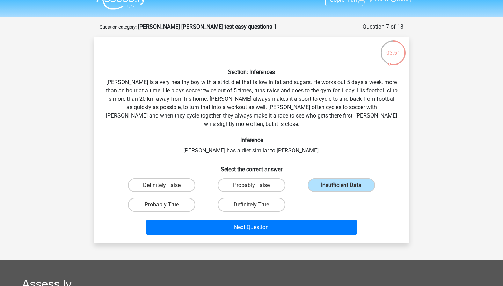
scroll to position [15, 0]
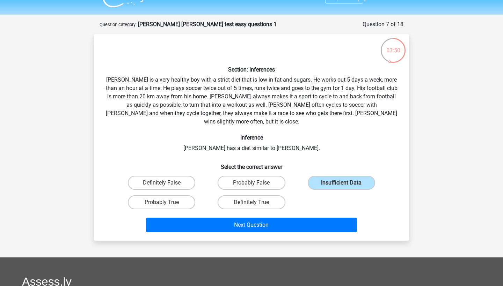
click at [286, 177] on div "Probably False" at bounding box center [251, 183] width 84 height 14
click at [279, 176] on label "Probably False" at bounding box center [251, 183] width 67 height 14
click at [256, 183] on input "Probably False" at bounding box center [253, 185] width 5 height 5
radio input "true"
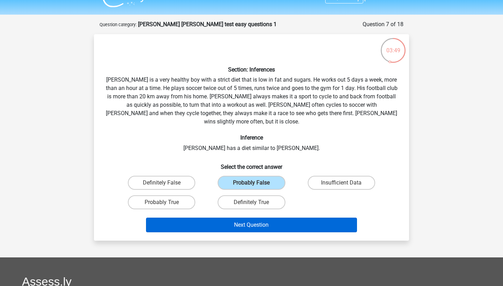
click at [318, 219] on button "Next Question" at bounding box center [251, 225] width 211 height 15
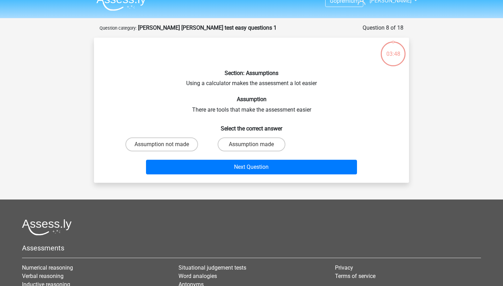
scroll to position [1, 0]
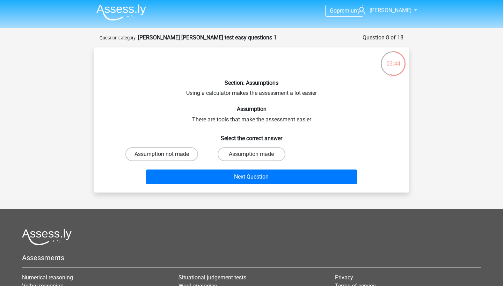
click at [192, 155] on label "Assumption not made" at bounding box center [161, 154] width 73 height 14
click at [166, 155] on input "Assumption not made" at bounding box center [164, 156] width 5 height 5
radio input "true"
click at [258, 155] on label "Assumption made" at bounding box center [251, 154] width 67 height 14
click at [256, 155] on input "Assumption made" at bounding box center [253, 156] width 5 height 5
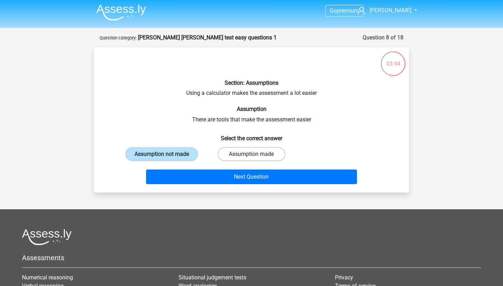
radio input "true"
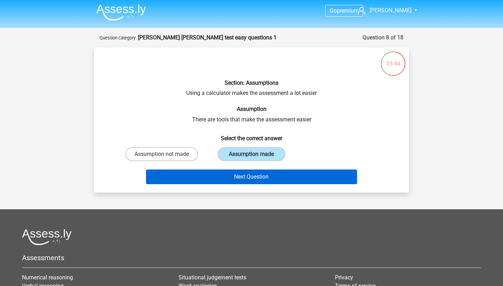
click at [263, 177] on button "Next Question" at bounding box center [251, 177] width 211 height 15
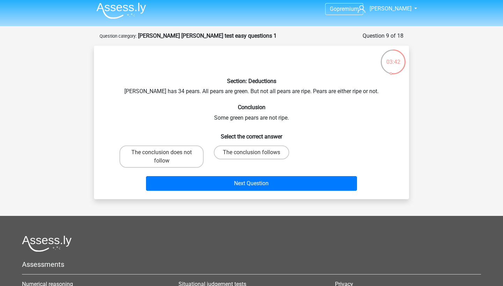
scroll to position [2, 0]
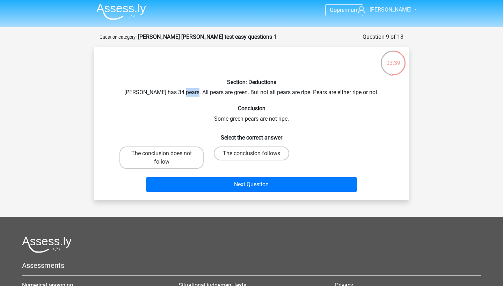
drag, startPoint x: 190, startPoint y: 96, endPoint x: 202, endPoint y: 94, distance: 12.0
click at [202, 94] on div "Section: Deductions Peter has 34 pears. All pears are green. But not all pears …" at bounding box center [251, 123] width 309 height 143
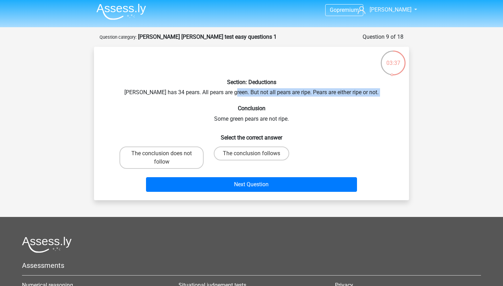
drag, startPoint x: 242, startPoint y: 95, endPoint x: 289, endPoint y: 98, distance: 47.2
click at [289, 98] on div "Section: Deductions Peter has 34 pears. All pears are green. But not all pears …" at bounding box center [251, 123] width 309 height 143
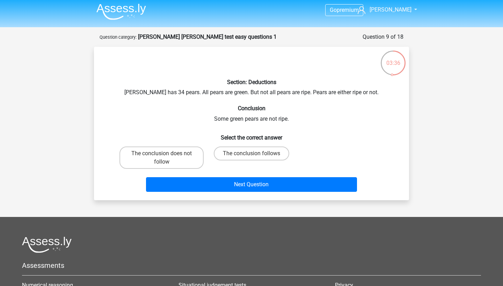
click at [304, 98] on div "Section: Deductions Peter has 34 pears. All pears are green. But not all pears …" at bounding box center [251, 123] width 309 height 143
click at [187, 164] on label "The conclusion does not follow" at bounding box center [161, 158] width 84 height 22
click at [166, 158] on input "The conclusion does not follow" at bounding box center [164, 156] width 5 height 5
radio input "true"
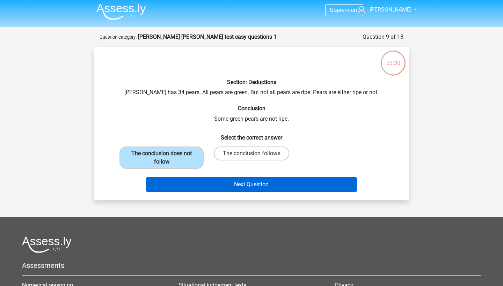
click at [220, 187] on button "Next Question" at bounding box center [251, 184] width 211 height 15
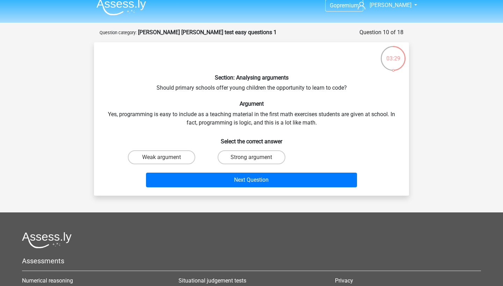
scroll to position [7, 0]
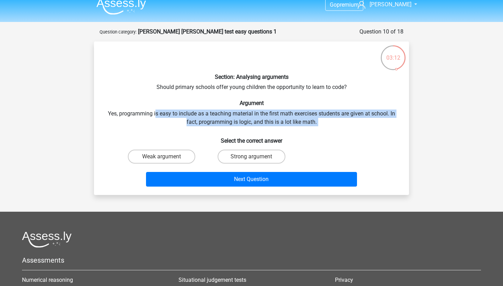
drag, startPoint x: 155, startPoint y: 114, endPoint x: 245, endPoint y: 127, distance: 90.8
click at [245, 127] on div "Section: Analysing arguments Should primary schools offer young children the op…" at bounding box center [251, 118] width 309 height 143
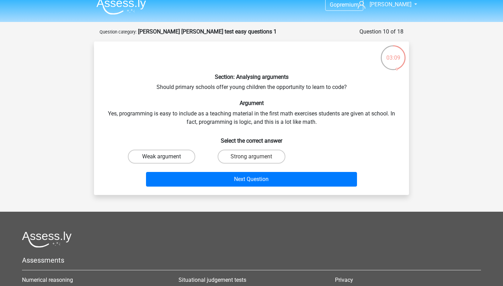
click at [181, 160] on label "Weak argument" at bounding box center [161, 157] width 67 height 14
click at [166, 160] on input "Weak argument" at bounding box center [164, 159] width 5 height 5
radio input "true"
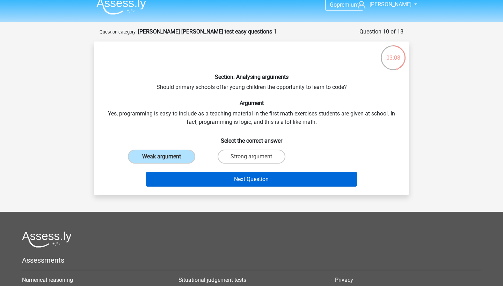
click at [204, 178] on button "Next Question" at bounding box center [251, 179] width 211 height 15
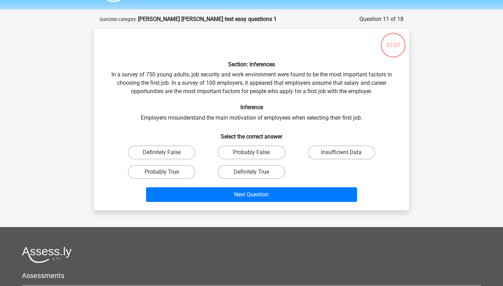
scroll to position [20, 0]
drag, startPoint x: 197, startPoint y: 74, endPoint x: 221, endPoint y: 74, distance: 23.8
click at [221, 74] on div "Section: Inferences In a survey of 750 young adults, job security and work envi…" at bounding box center [251, 120] width 309 height 170
click at [178, 114] on div "Section: Inferences In a survey of 750 young adults, job security and work envi…" at bounding box center [251, 120] width 309 height 170
click at [182, 175] on label "Probably True" at bounding box center [161, 172] width 67 height 14
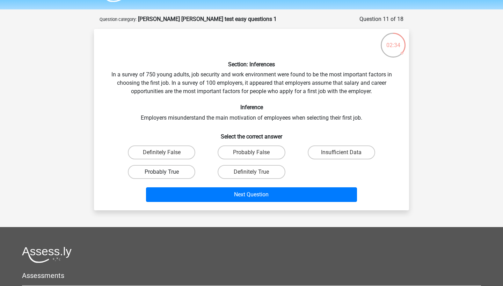
click at [166, 175] on input "Probably True" at bounding box center [164, 174] width 5 height 5
radio input "true"
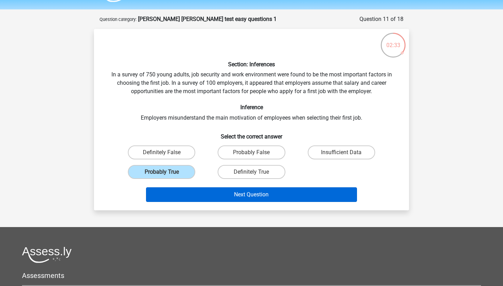
click at [253, 197] on button "Next Question" at bounding box center [251, 195] width 211 height 15
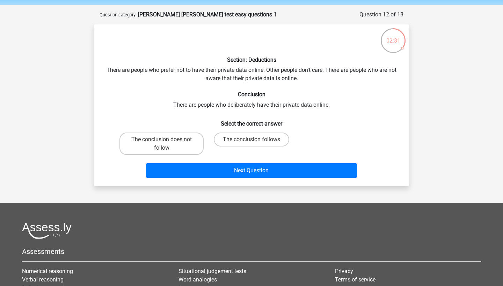
scroll to position [20, 0]
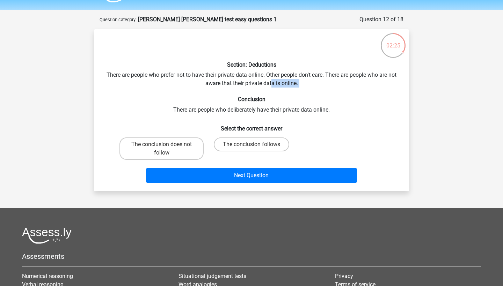
drag, startPoint x: 276, startPoint y: 80, endPoint x: 292, endPoint y: 87, distance: 17.2
click at [292, 87] on div "Section: Deductions There are people who prefer not to have their private data …" at bounding box center [251, 110] width 309 height 151
drag, startPoint x: 189, startPoint y: 109, endPoint x: 259, endPoint y: 114, distance: 70.0
click at [259, 114] on div "Section: Deductions There are people who prefer not to have their private data …" at bounding box center [251, 110] width 309 height 151
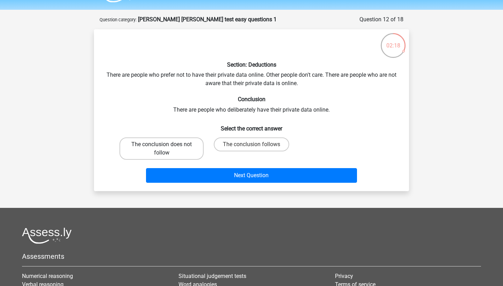
click at [191, 152] on label "The conclusion does not follow" at bounding box center [161, 149] width 84 height 22
click at [166, 149] on input "The conclusion does not follow" at bounding box center [164, 147] width 5 height 5
radio input "true"
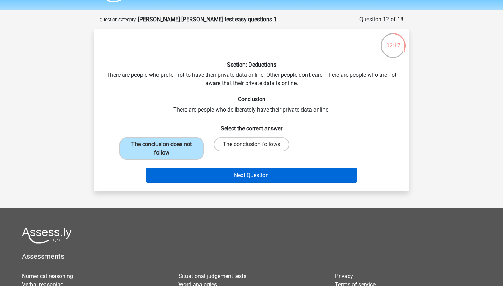
click at [236, 176] on button "Next Question" at bounding box center [251, 175] width 211 height 15
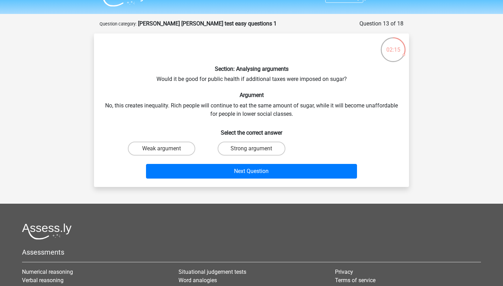
scroll to position [20, 0]
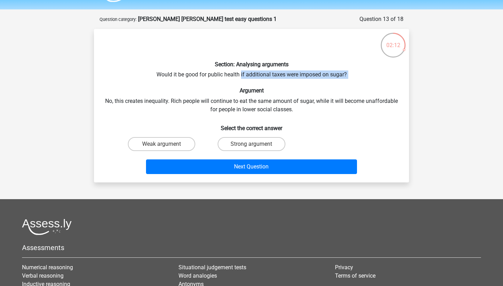
drag, startPoint x: 240, startPoint y: 75, endPoint x: 268, endPoint y: 79, distance: 27.4
click at [268, 79] on div "Section: Analysing arguments Would it be good for public health if additional t…" at bounding box center [251, 106] width 309 height 143
click at [138, 115] on div "Section: Analysing arguments Would it be good for public health if additional t…" at bounding box center [251, 106] width 309 height 143
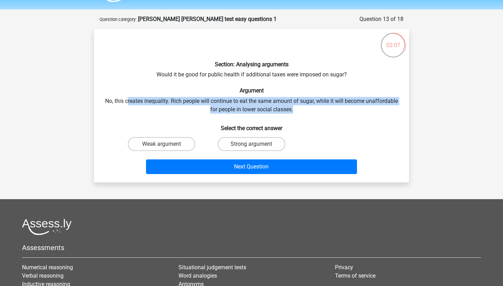
drag, startPoint x: 145, startPoint y: 99, endPoint x: 198, endPoint y: 113, distance: 55.3
click at [198, 113] on div "Section: Analysing arguments Would it be good for public health if additional t…" at bounding box center [251, 106] width 309 height 143
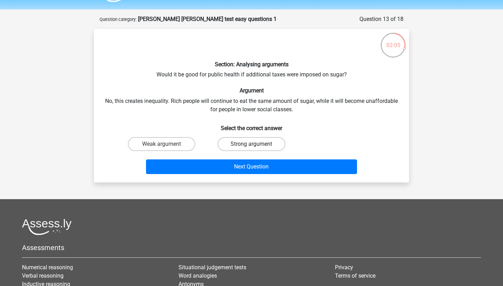
click at [241, 150] on label "Strong argument" at bounding box center [251, 144] width 67 height 14
click at [251, 149] on input "Strong argument" at bounding box center [253, 146] width 5 height 5
radio input "true"
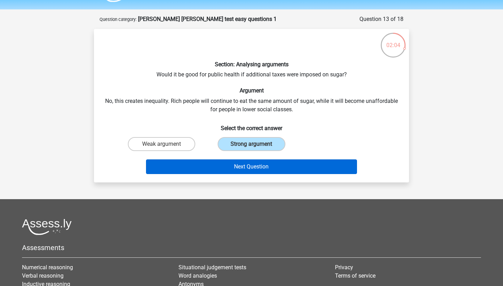
click at [256, 168] on button "Next Question" at bounding box center [251, 167] width 211 height 15
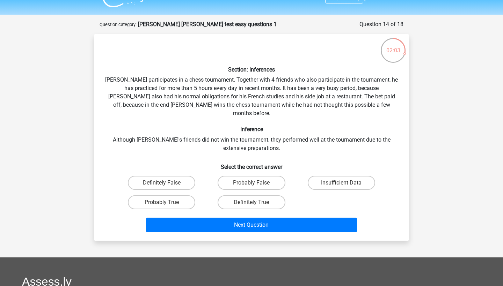
scroll to position [15, 0]
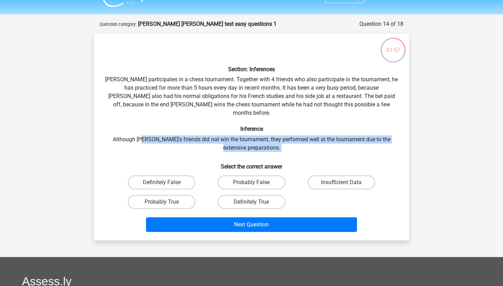
drag, startPoint x: 143, startPoint y: 133, endPoint x: 237, endPoint y: 145, distance: 94.3
click at [237, 145] on div "Section: Inferences Pablo participates in a chess tournament. Together with 4 f…" at bounding box center [251, 137] width 309 height 196
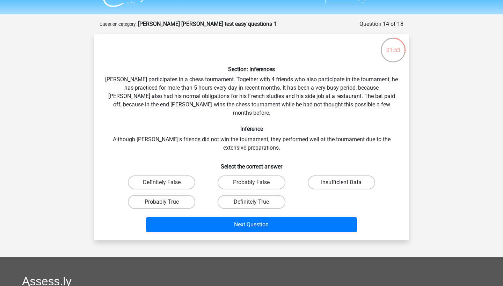
click at [350, 176] on label "Insufficient Data" at bounding box center [341, 183] width 67 height 14
click at [346, 183] on input "Insufficient Data" at bounding box center [343, 185] width 5 height 5
radio input "true"
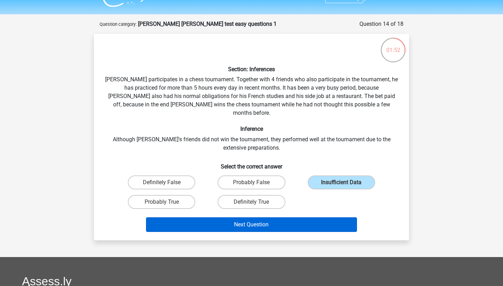
click at [307, 220] on button "Next Question" at bounding box center [251, 225] width 211 height 15
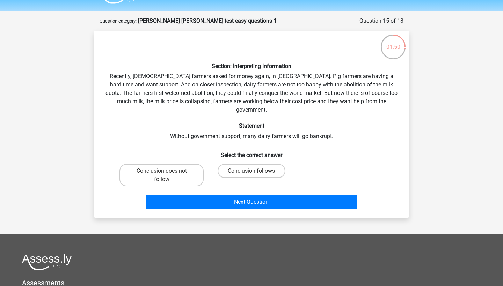
scroll to position [18, 0]
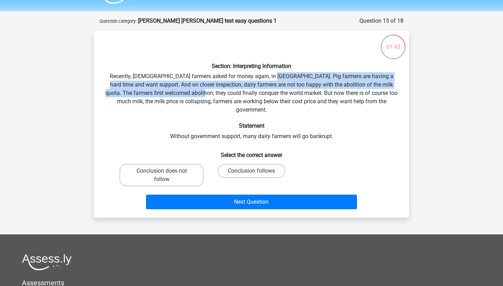
drag, startPoint x: 265, startPoint y: 77, endPoint x: 193, endPoint y: 88, distance: 73.5
click at [193, 88] on div "Section: Interpreting Information Recently, European farmers asked for money ag…" at bounding box center [251, 124] width 309 height 176
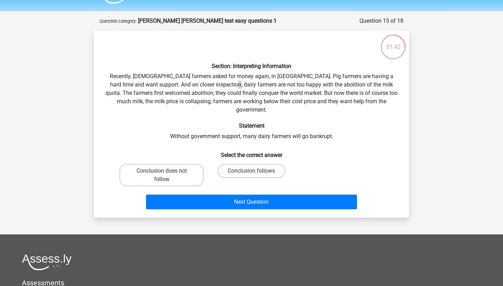
click at [220, 88] on div "Section: Interpreting Information Recently, European farmers asked for money ag…" at bounding box center [251, 124] width 309 height 176
click at [163, 90] on div "Section: Interpreting Information Recently, European farmers asked for money ag…" at bounding box center [251, 124] width 309 height 176
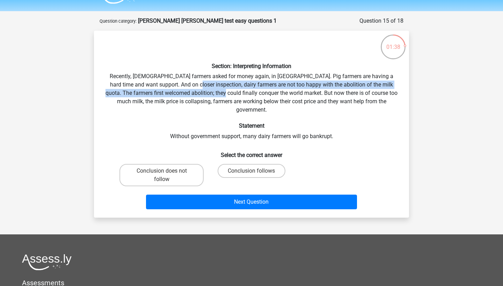
drag, startPoint x: 182, startPoint y: 85, endPoint x: 216, endPoint y: 90, distance: 34.7
click at [216, 90] on div "Section: Interpreting Information Recently, European farmers asked for money ag…" at bounding box center [251, 124] width 309 height 176
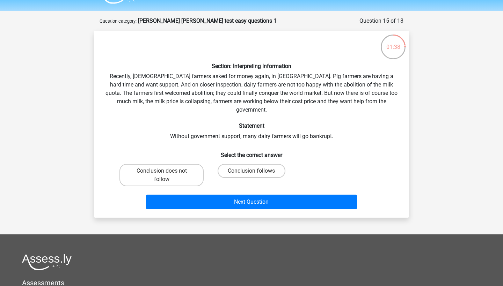
click at [209, 87] on div "Section: Interpreting Information Recently, European farmers asked for money ag…" at bounding box center [251, 124] width 309 height 176
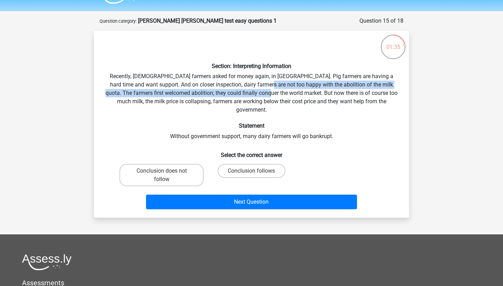
drag, startPoint x: 257, startPoint y: 86, endPoint x: 265, endPoint y: 90, distance: 8.8
click at [265, 90] on div "Section: Interpreting Information Recently, European farmers asked for money ag…" at bounding box center [251, 124] width 309 height 176
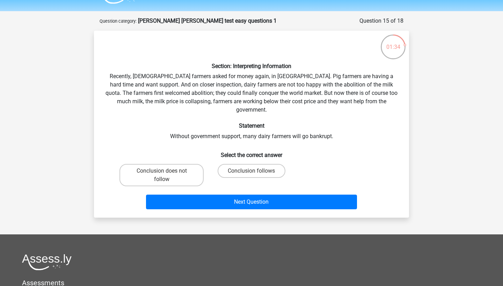
click at [138, 102] on div "Section: Interpreting Information Recently, European farmers asked for money ag…" at bounding box center [251, 124] width 309 height 176
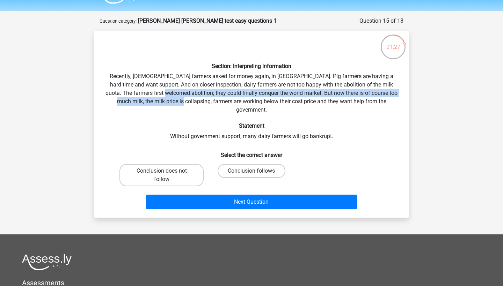
drag, startPoint x: 160, startPoint y: 95, endPoint x: 187, endPoint y: 101, distance: 27.8
click at [187, 101] on div "Section: Interpreting Information Recently, European farmers asked for money ag…" at bounding box center [251, 124] width 309 height 176
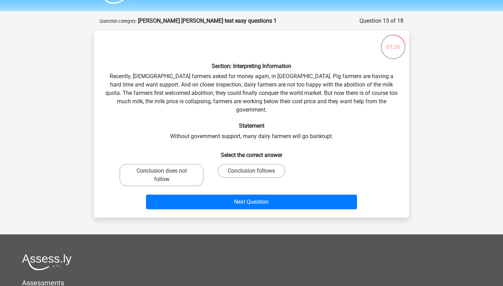
click at [167, 109] on div "Section: Interpreting Information Recently, European farmers asked for money ag…" at bounding box center [251, 124] width 309 height 176
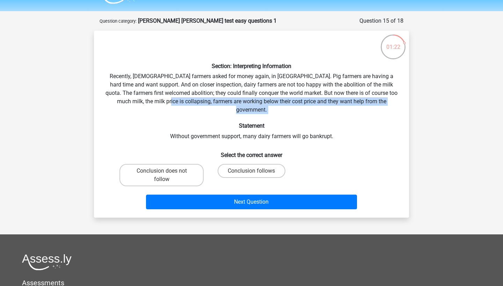
drag, startPoint x: 173, startPoint y: 104, endPoint x: 212, endPoint y: 105, distance: 39.1
click at [212, 105] on div "Section: Interpreting Information Recently, European farmers asked for money ag…" at bounding box center [251, 124] width 309 height 176
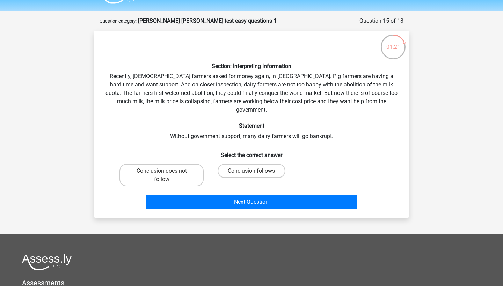
click at [202, 127] on div "Section: Interpreting Information Recently, European farmers asked for money ag…" at bounding box center [251, 124] width 309 height 176
click at [242, 164] on label "Conclusion follows" at bounding box center [251, 171] width 67 height 14
click at [251, 171] on input "Conclusion follows" at bounding box center [253, 173] width 5 height 5
radio input "true"
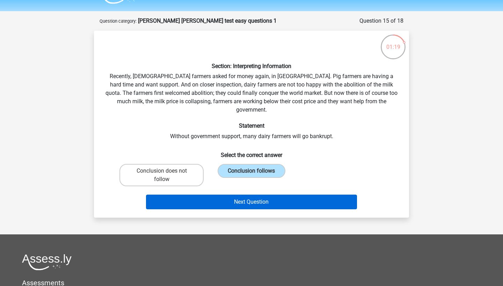
click at [240, 195] on button "Next Question" at bounding box center [251, 202] width 211 height 15
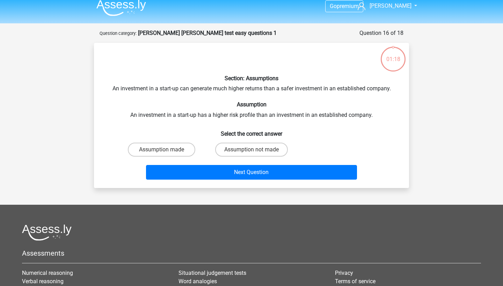
scroll to position [6, 0]
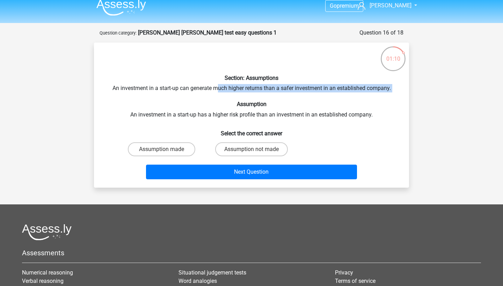
drag, startPoint x: 216, startPoint y: 90, endPoint x: 238, endPoint y: 95, distance: 22.7
click at [238, 95] on div "Section: Assumptions An investment in a start-up can generate much higher retur…" at bounding box center [251, 115] width 309 height 134
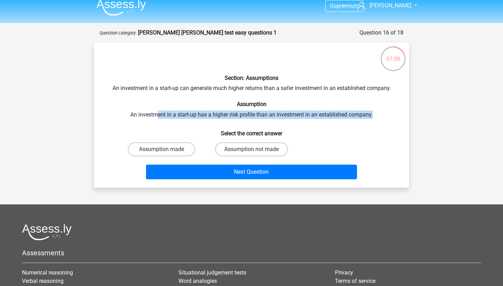
drag, startPoint x: 157, startPoint y: 116, endPoint x: 190, endPoint y: 119, distance: 32.6
click at [190, 119] on div "Section: Assumptions An investment in a start-up can generate much higher retur…" at bounding box center [251, 115] width 309 height 134
click at [185, 145] on label "Assumption made" at bounding box center [161, 150] width 67 height 14
click at [166, 149] on input "Assumption made" at bounding box center [164, 151] width 5 height 5
radio input "true"
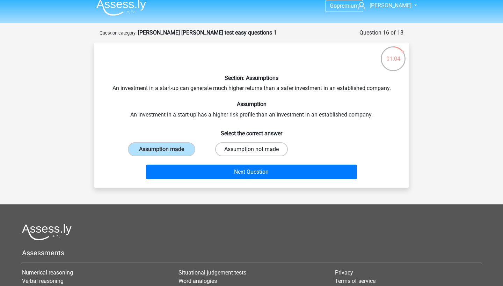
click at [252, 149] on label "Assumption not made" at bounding box center [251, 150] width 73 height 14
click at [252, 149] on input "Assumption not made" at bounding box center [253, 151] width 5 height 5
radio input "true"
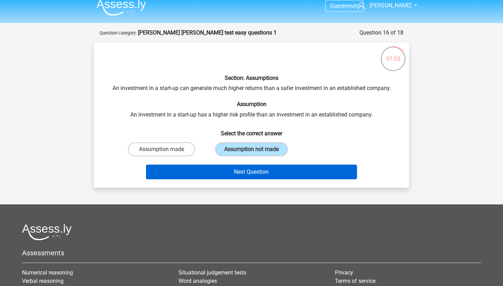
click at [248, 169] on button "Next Question" at bounding box center [251, 172] width 211 height 15
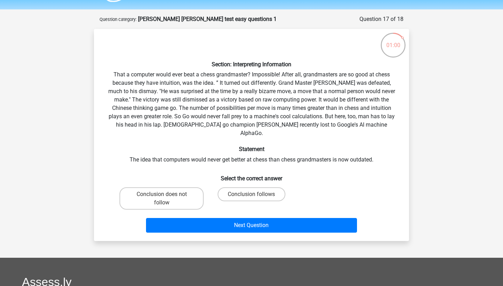
scroll to position [21, 0]
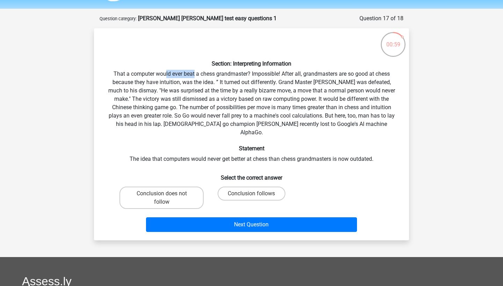
drag, startPoint x: 165, startPoint y: 75, endPoint x: 192, endPoint y: 76, distance: 27.2
click at [192, 76] on div "Section: Interpreting Information That a computer would ever beat a chess grand…" at bounding box center [251, 134] width 309 height 201
click at [148, 76] on div "Section: Interpreting Information That a computer would ever beat a chess grand…" at bounding box center [251, 134] width 309 height 201
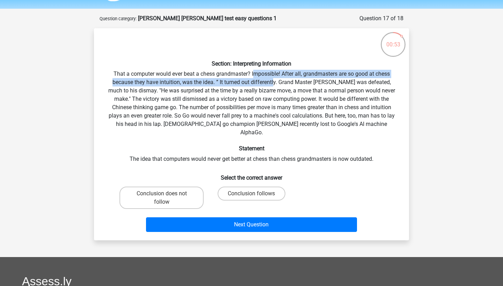
drag, startPoint x: 253, startPoint y: 72, endPoint x: 268, endPoint y: 80, distance: 16.7
click at [268, 80] on div "Section: Interpreting Information That a computer would ever beat a chess grand…" at bounding box center [251, 134] width 309 height 201
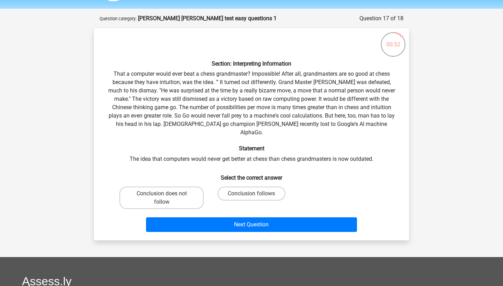
click at [302, 127] on div "Section: Interpreting Information That a computer would ever beat a chess grand…" at bounding box center [251, 134] width 309 height 201
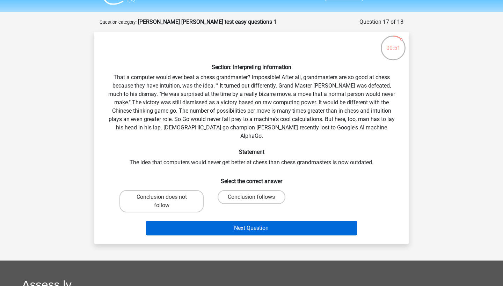
click at [285, 221] on button "Next Question" at bounding box center [251, 228] width 211 height 15
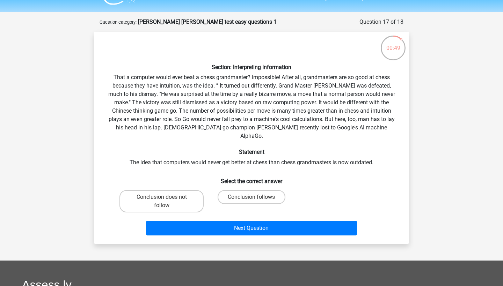
click at [308, 115] on div "Section: Interpreting Information That a computer would ever beat a chess grand…" at bounding box center [251, 137] width 309 height 201
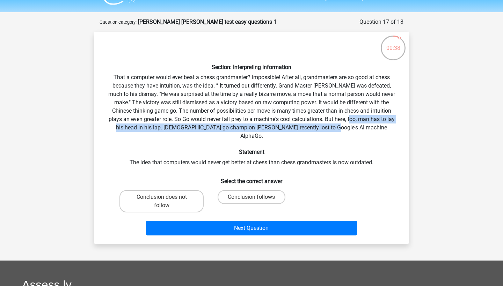
drag, startPoint x: 311, startPoint y: 119, endPoint x: 331, endPoint y: 131, distance: 23.0
click at [331, 131] on div "Section: Interpreting Information That a computer would ever beat a chess grand…" at bounding box center [251, 137] width 309 height 201
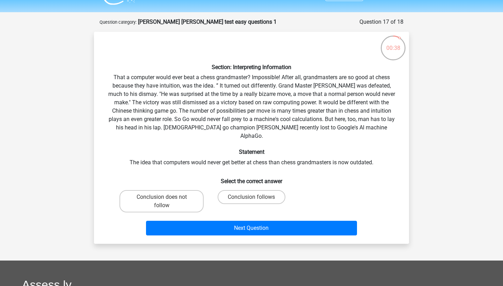
click at [312, 153] on div "Section: Interpreting Information That a computer would ever beat a chess grand…" at bounding box center [251, 137] width 309 height 201
click at [229, 190] on label "Conclusion follows" at bounding box center [251, 197] width 67 height 14
click at [251, 197] on input "Conclusion follows" at bounding box center [253, 199] width 5 height 5
radio input "true"
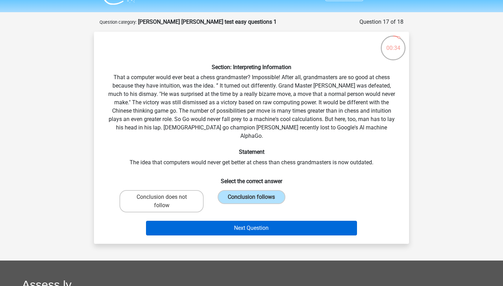
click at [233, 221] on button "Next Question" at bounding box center [251, 228] width 211 height 15
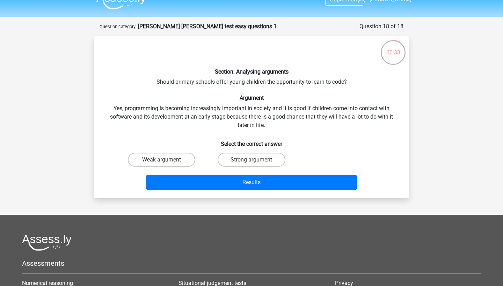
scroll to position [13, 0]
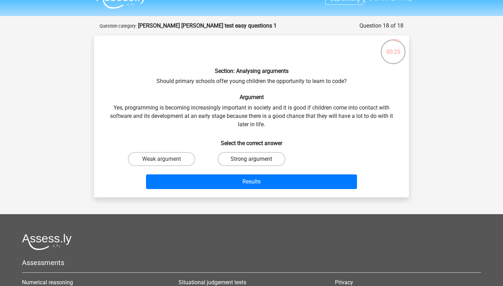
click at [231, 164] on label "Strong argument" at bounding box center [251, 159] width 67 height 14
click at [251, 164] on input "Strong argument" at bounding box center [253, 161] width 5 height 5
radio input "true"
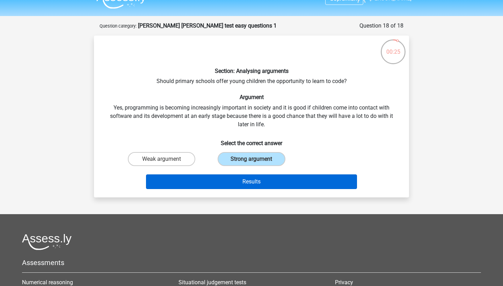
click at [231, 181] on button "Results" at bounding box center [251, 182] width 211 height 15
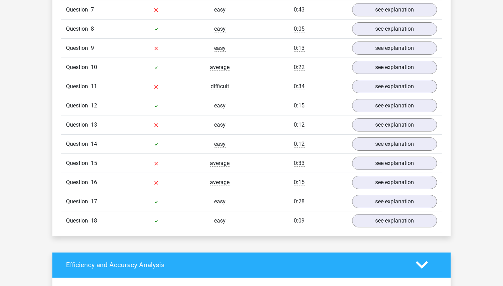
scroll to position [712, 0]
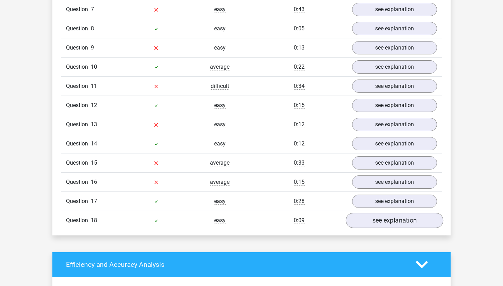
click at [385, 215] on link "see explanation" at bounding box center [394, 220] width 97 height 15
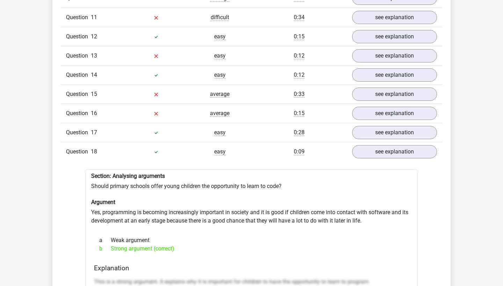
scroll to position [780, 0]
click at [410, 126] on link "see explanation" at bounding box center [394, 132] width 97 height 15
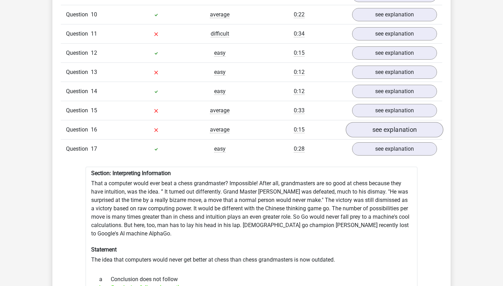
scroll to position [764, 0]
click at [406, 122] on link "see explanation" at bounding box center [394, 129] width 97 height 15
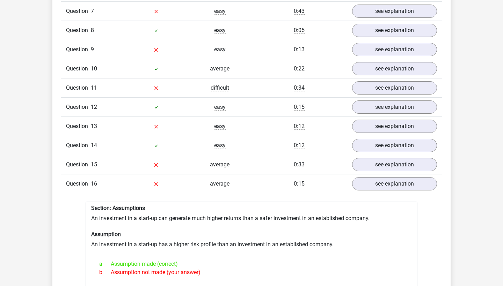
scroll to position [690, 0]
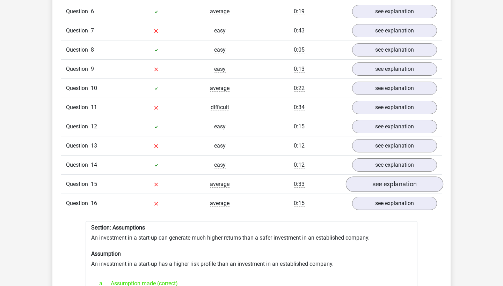
click at [414, 177] on link "see explanation" at bounding box center [394, 184] width 97 height 15
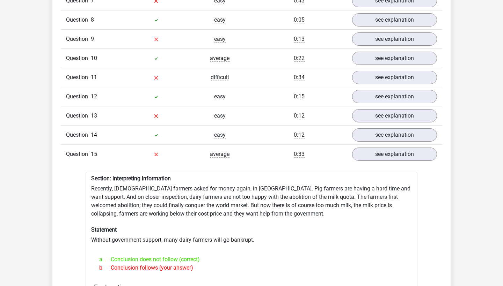
scroll to position [717, 0]
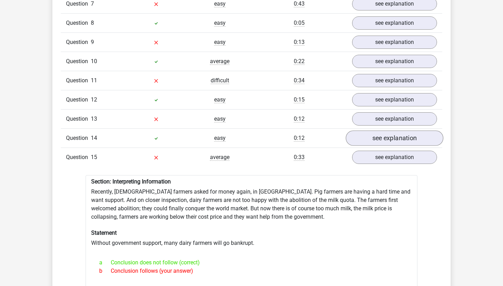
click at [397, 131] on link "see explanation" at bounding box center [394, 138] width 97 height 15
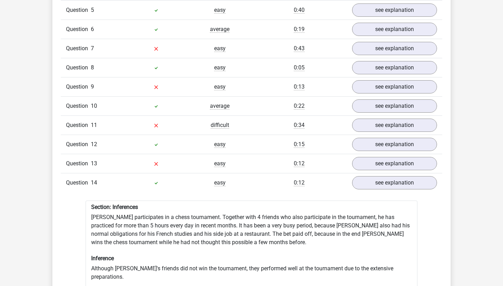
scroll to position [663, 0]
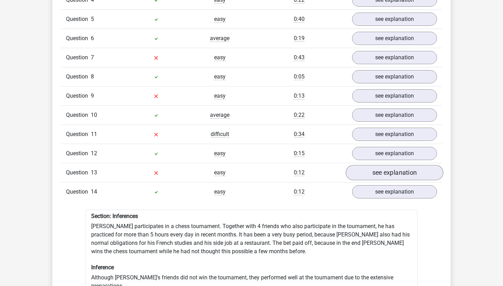
click at [399, 167] on link "see explanation" at bounding box center [394, 172] width 97 height 15
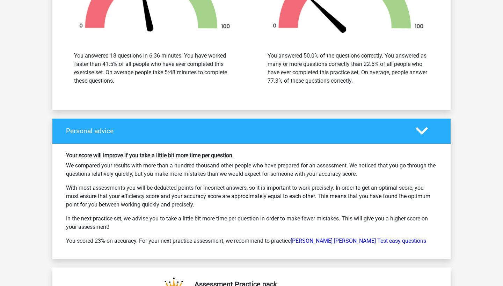
scroll to position [3367, 0]
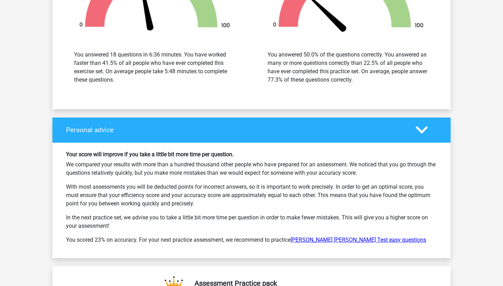
click at [337, 237] on link "Watson Glaser Test easy questions" at bounding box center [359, 240] width 136 height 7
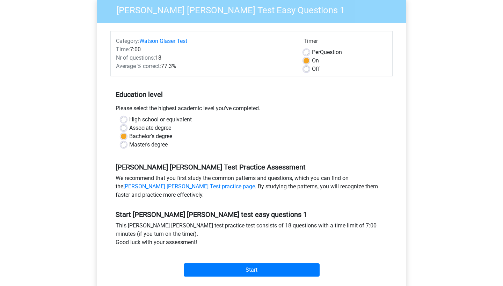
scroll to position [59, 0]
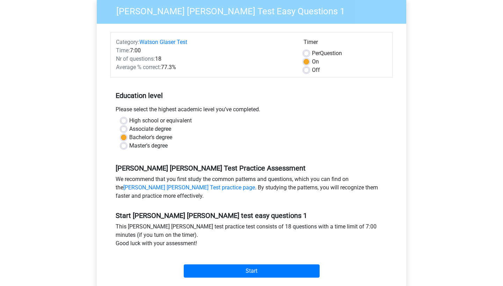
click at [312, 69] on label "Off" at bounding box center [316, 70] width 8 height 8
click at [305, 69] on input "Off" at bounding box center [307, 69] width 6 height 7
radio input "true"
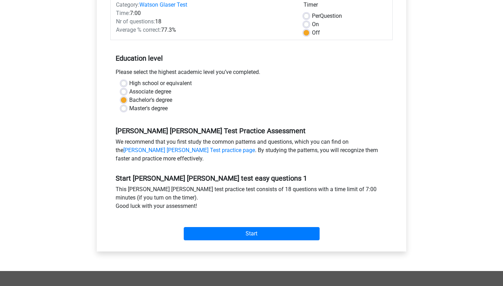
scroll to position [102, 0]
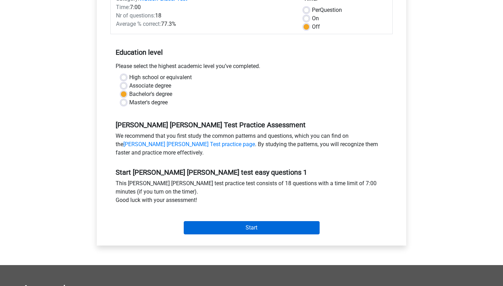
click at [285, 227] on input "Start" at bounding box center [252, 227] width 136 height 13
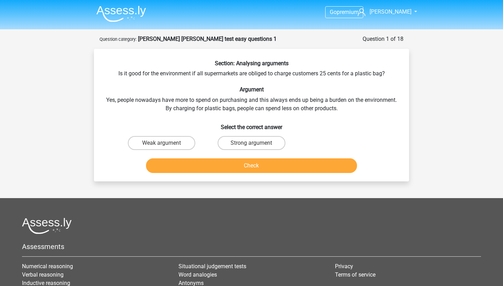
click at [120, 12] on img at bounding box center [121, 14] width 50 height 16
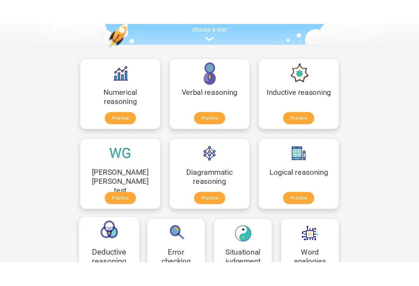
scroll to position [78, 0]
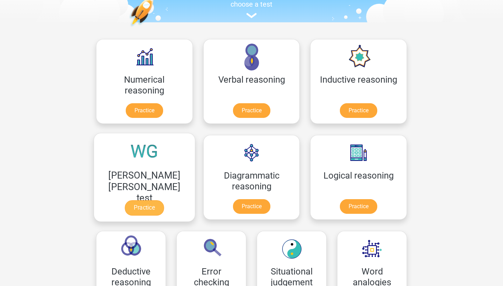
click at [164, 200] on link "Practice" at bounding box center [144, 207] width 39 height 15
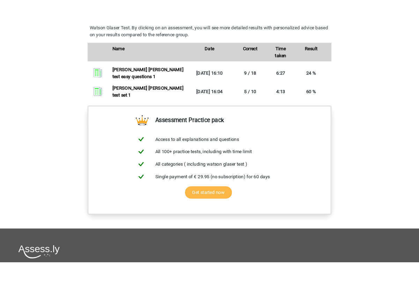
scroll to position [487, 0]
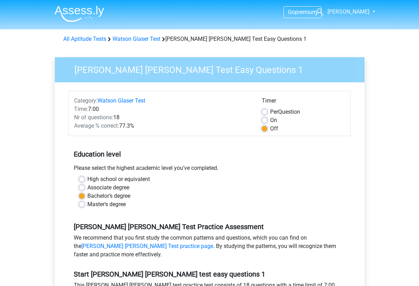
scroll to position [102, 0]
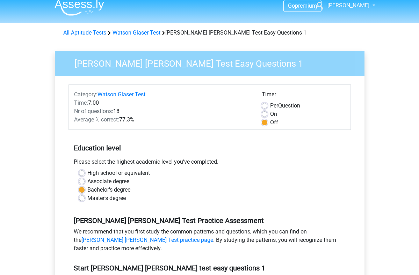
scroll to position [9, 0]
